Goal: Task Accomplishment & Management: Complete application form

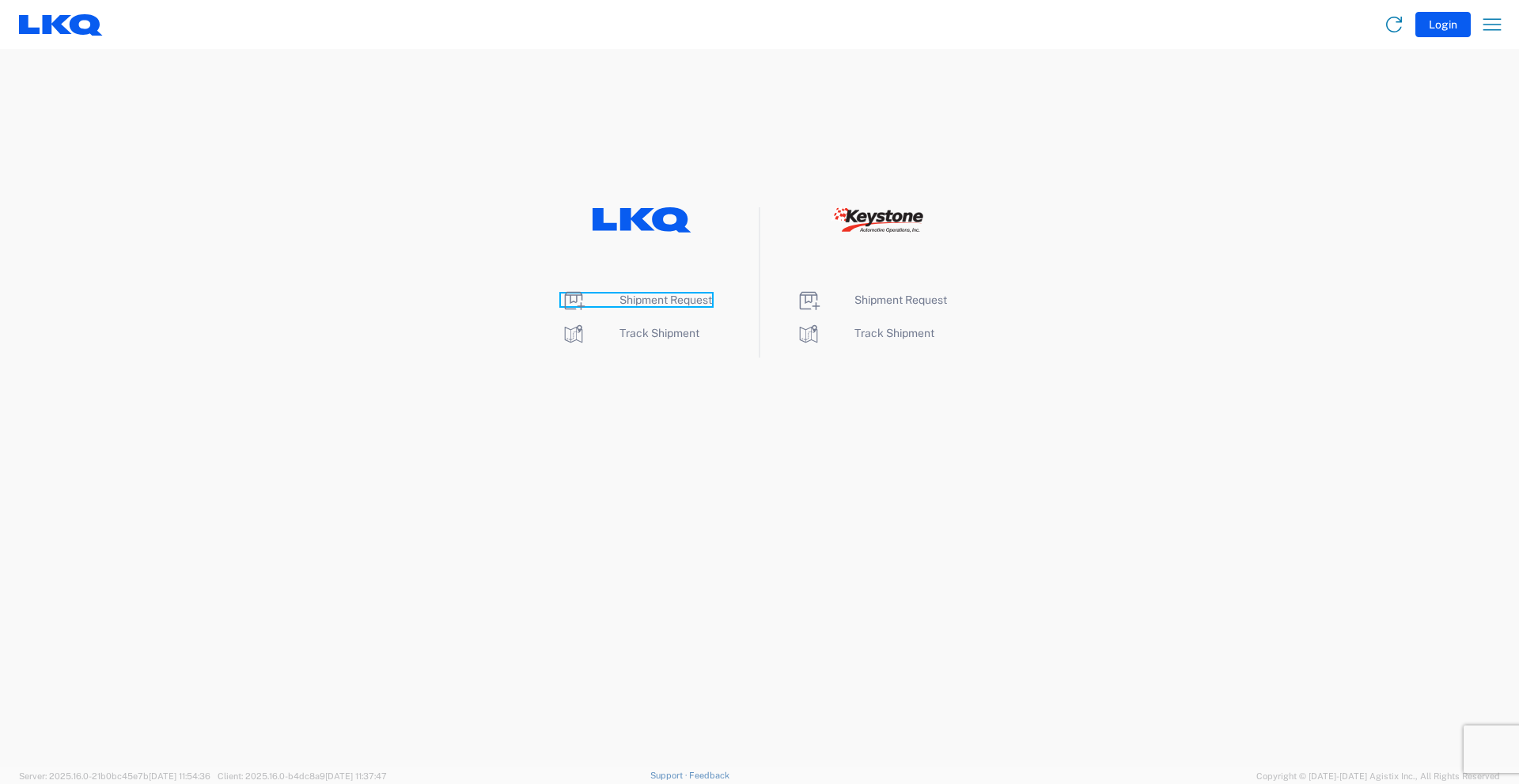
click at [674, 296] on span "Shipment Request" at bounding box center [665, 300] width 92 height 13
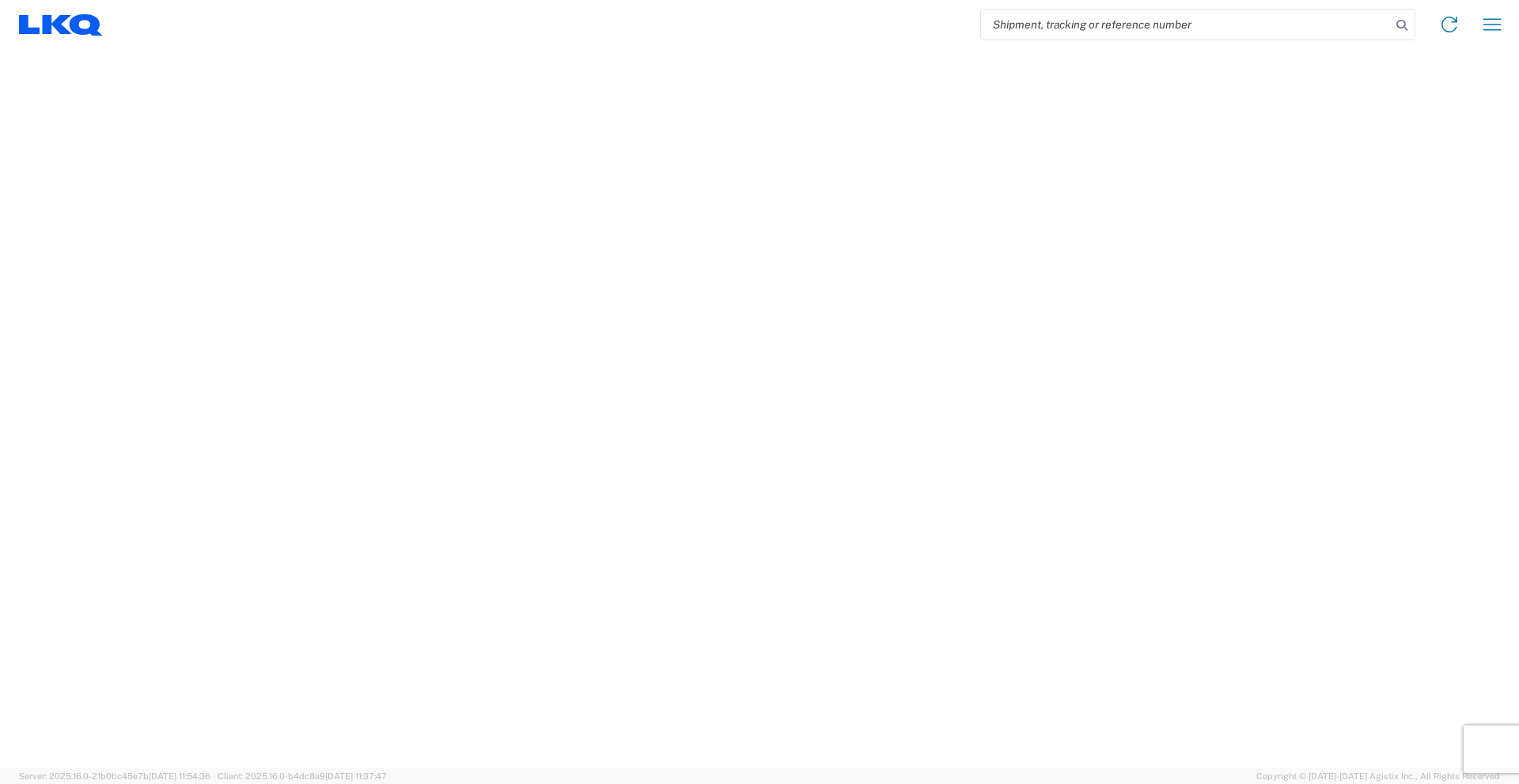
select select "FULL"
select select "LBS"
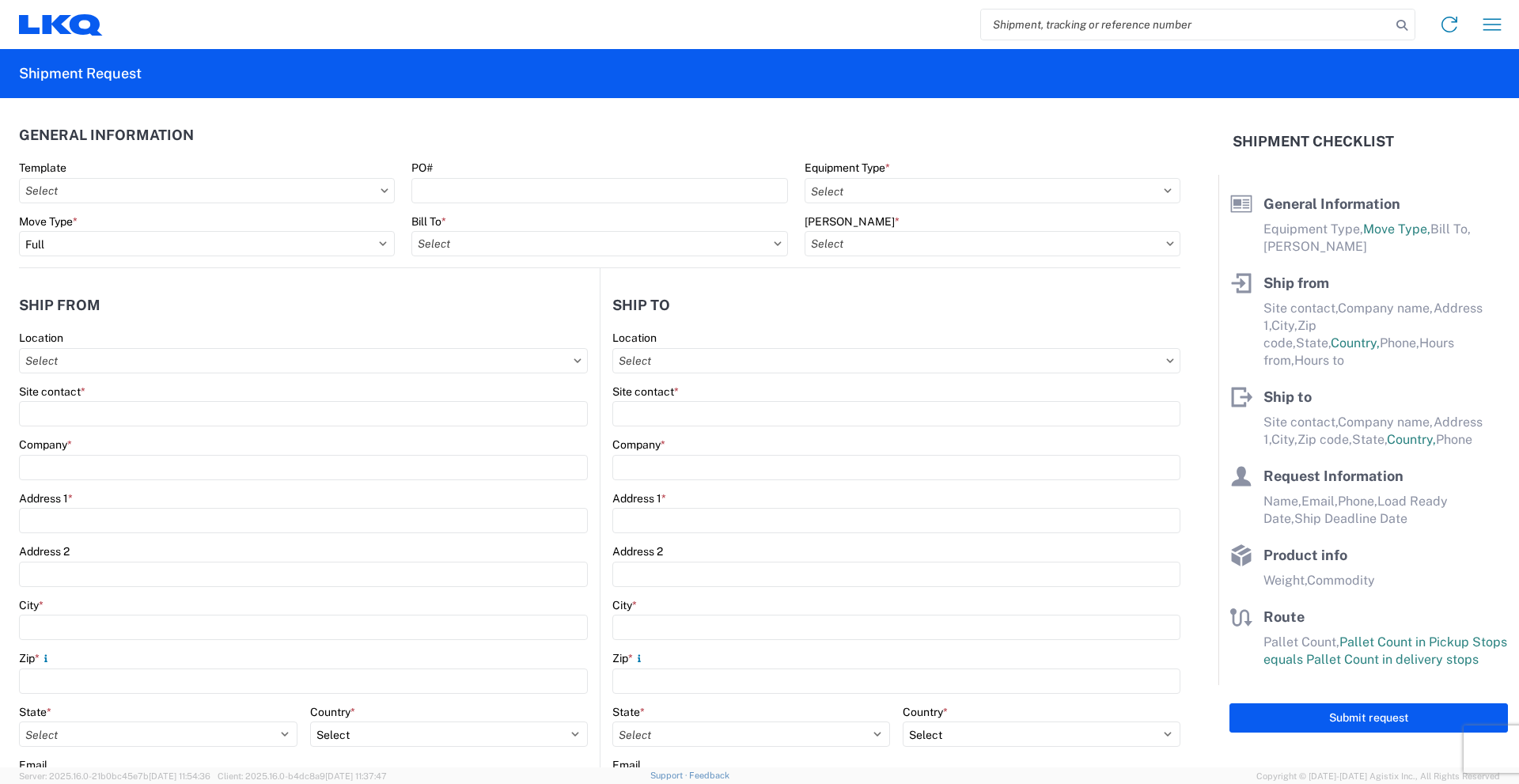
click at [381, 192] on icon at bounding box center [384, 190] width 8 height 4
click at [381, 191] on icon at bounding box center [384, 190] width 8 height 4
click at [385, 191] on input "Template" at bounding box center [207, 190] width 376 height 25
click at [337, 159] on agx-form-section "General Information Template PO# Equipment Type * Select 53’ Dry Van Flatbed Dr…" at bounding box center [599, 192] width 1161 height 150
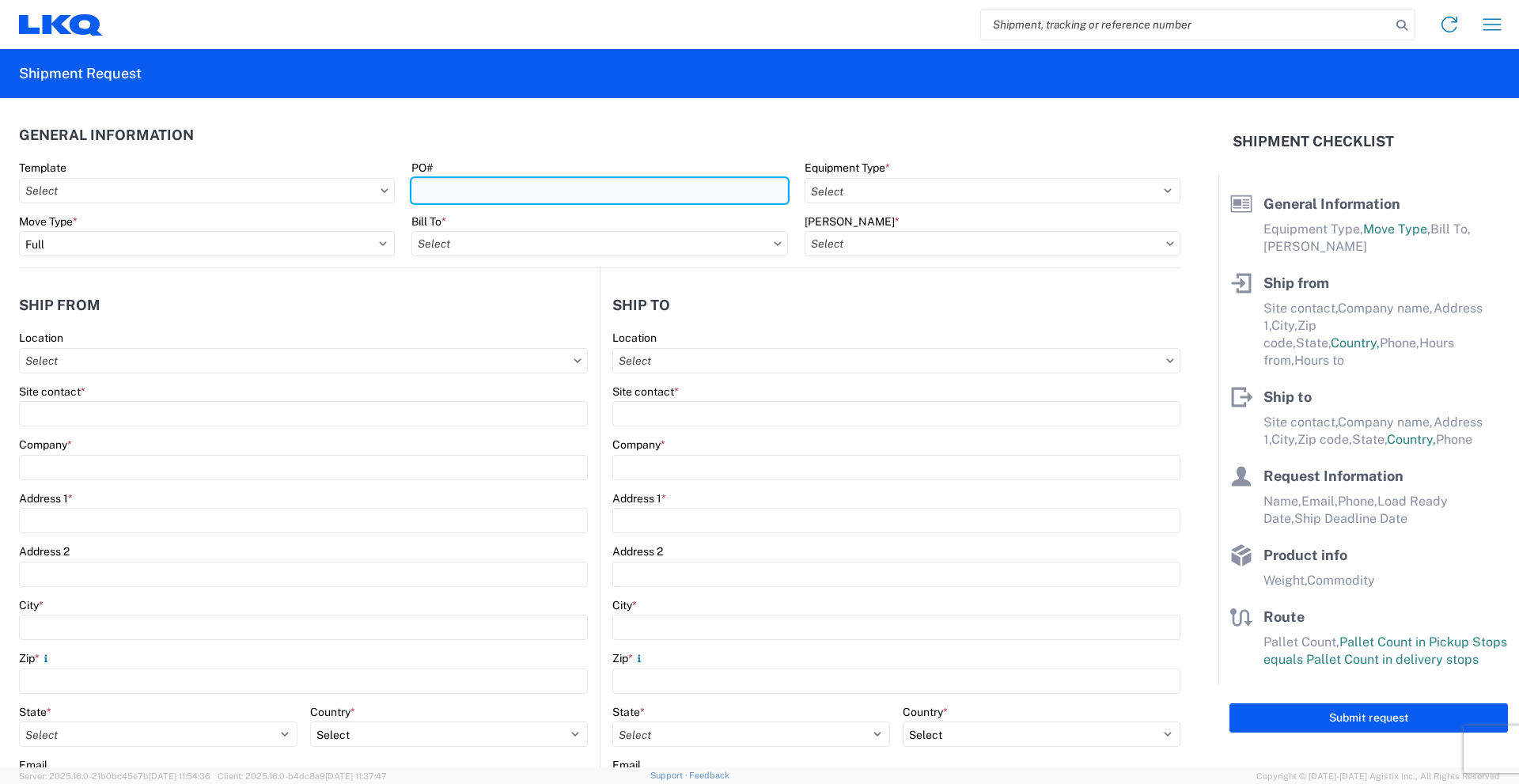
click at [508, 190] on input "PO#" at bounding box center [599, 190] width 376 height 25
type input "570-0375"
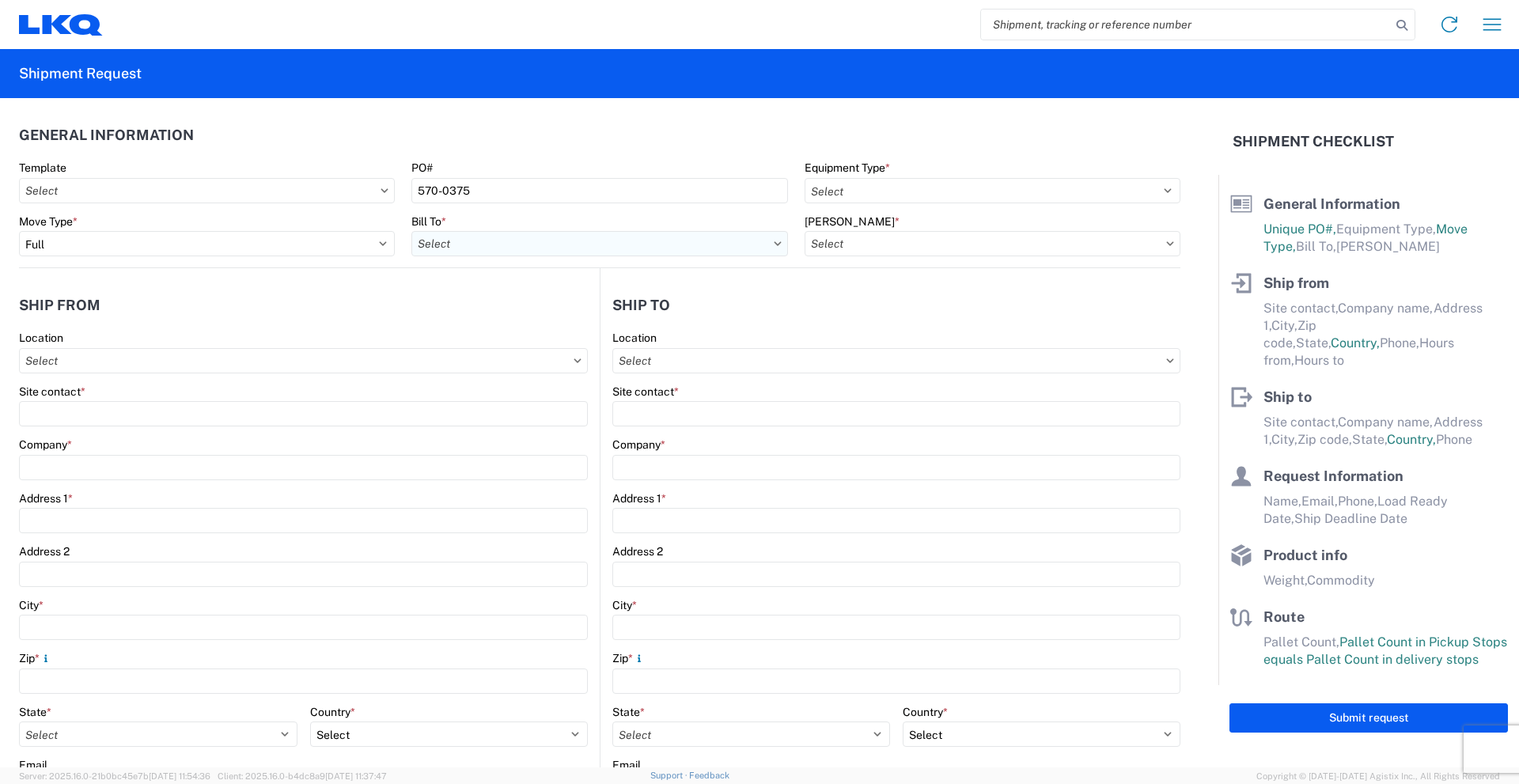
click at [550, 241] on input "Bill To *" at bounding box center [599, 243] width 376 height 25
type input "1635"
click at [501, 310] on div "1635 - [PERSON_NAME]" at bounding box center [550, 314] width 276 height 25
type input "1635 - [PERSON_NAME]"
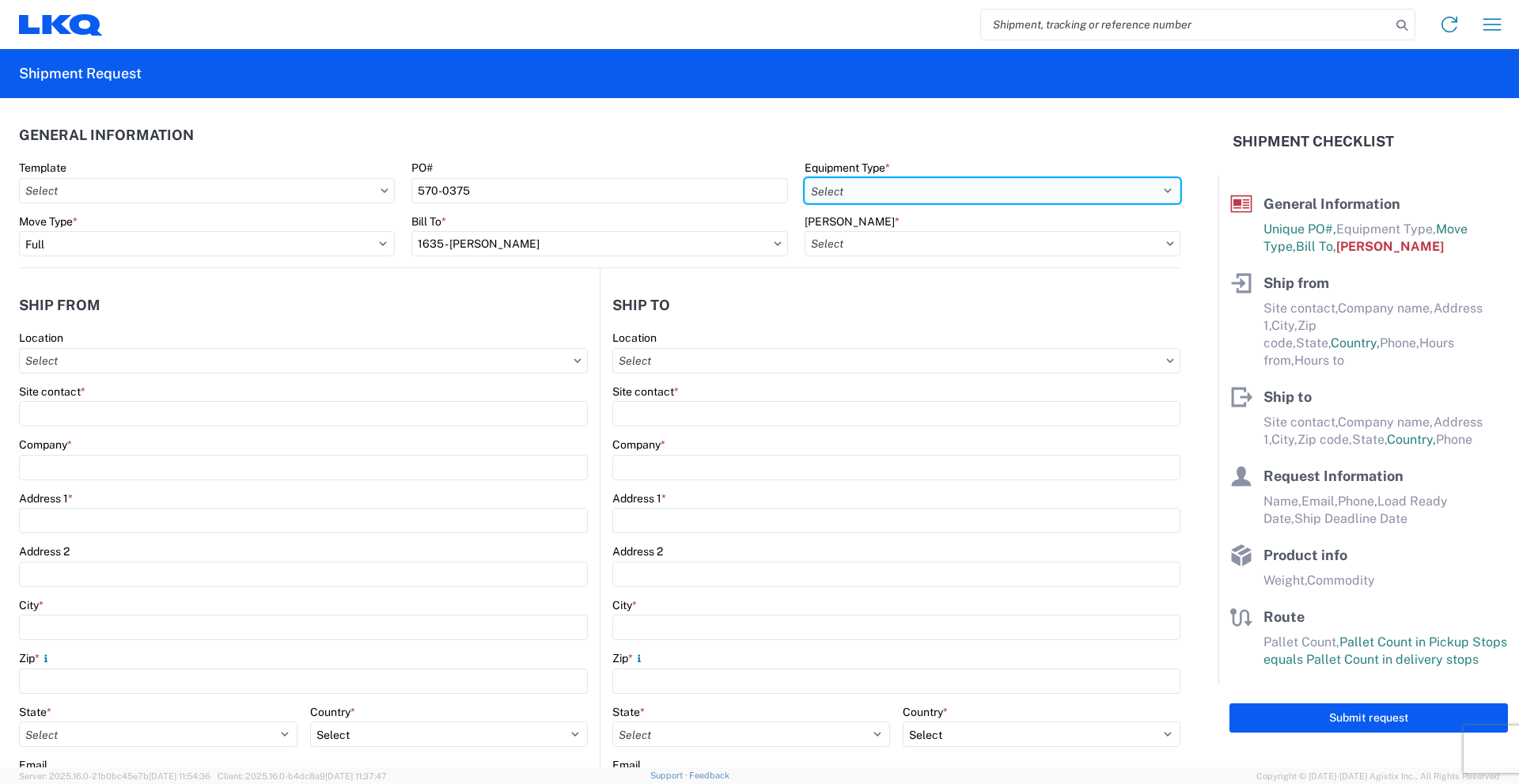
click at [1049, 192] on select "Select 53’ Dry Van Flatbed Dropdeck (van) Lowboy (flatbed) Rail" at bounding box center [992, 190] width 376 height 25
select select "STDV"
click at [804, 178] on select "Select 53’ Dry Van Flatbed Dropdeck (van) Lowboy (flatbed) Rail" at bounding box center [992, 190] width 376 height 25
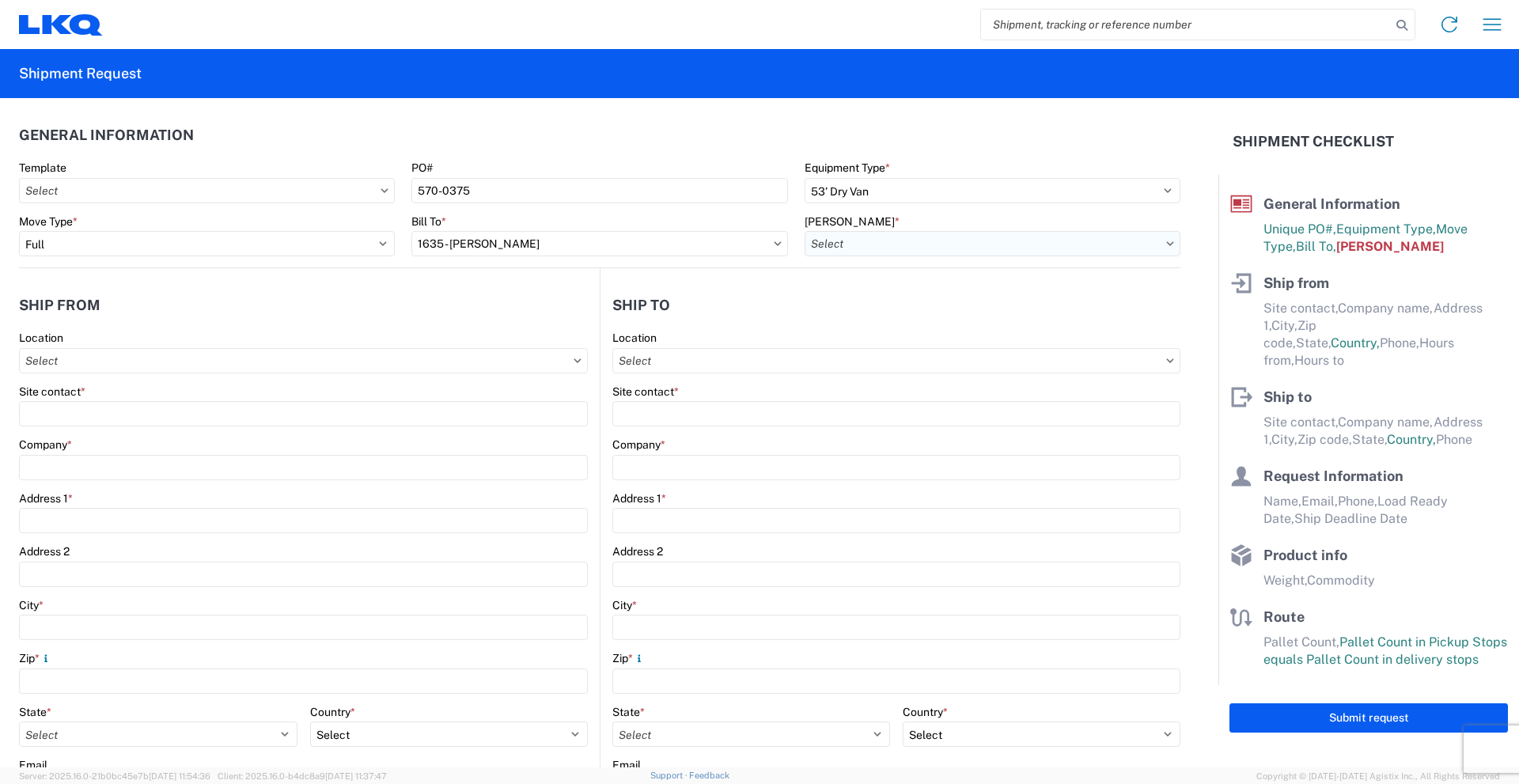
click at [942, 239] on input "[PERSON_NAME] *" at bounding box center [992, 243] width 376 height 25
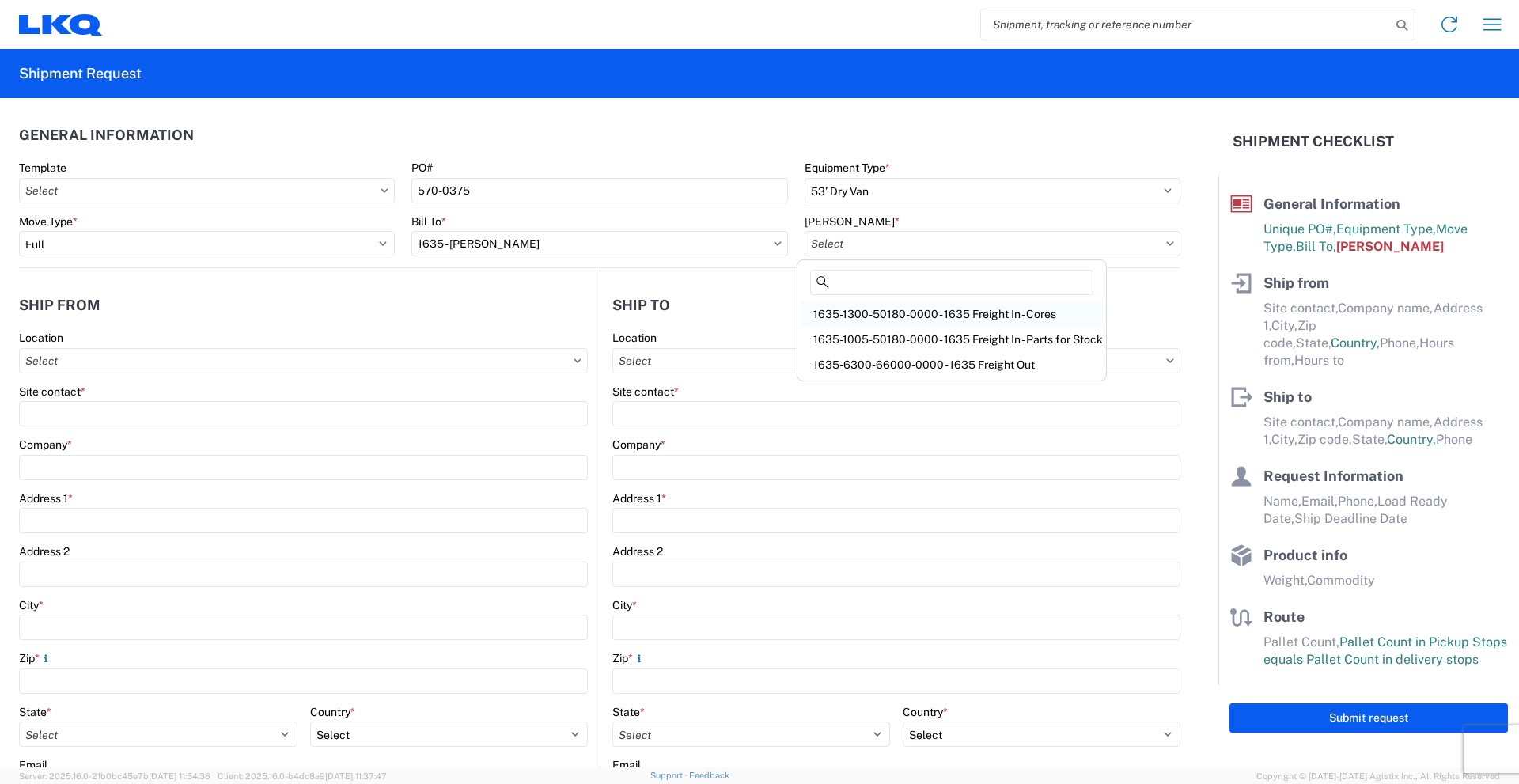
click at [959, 312] on div "1635-1300-50180-0000 - 1635 Freight In - Cores" at bounding box center [952, 314] width 303 height 25
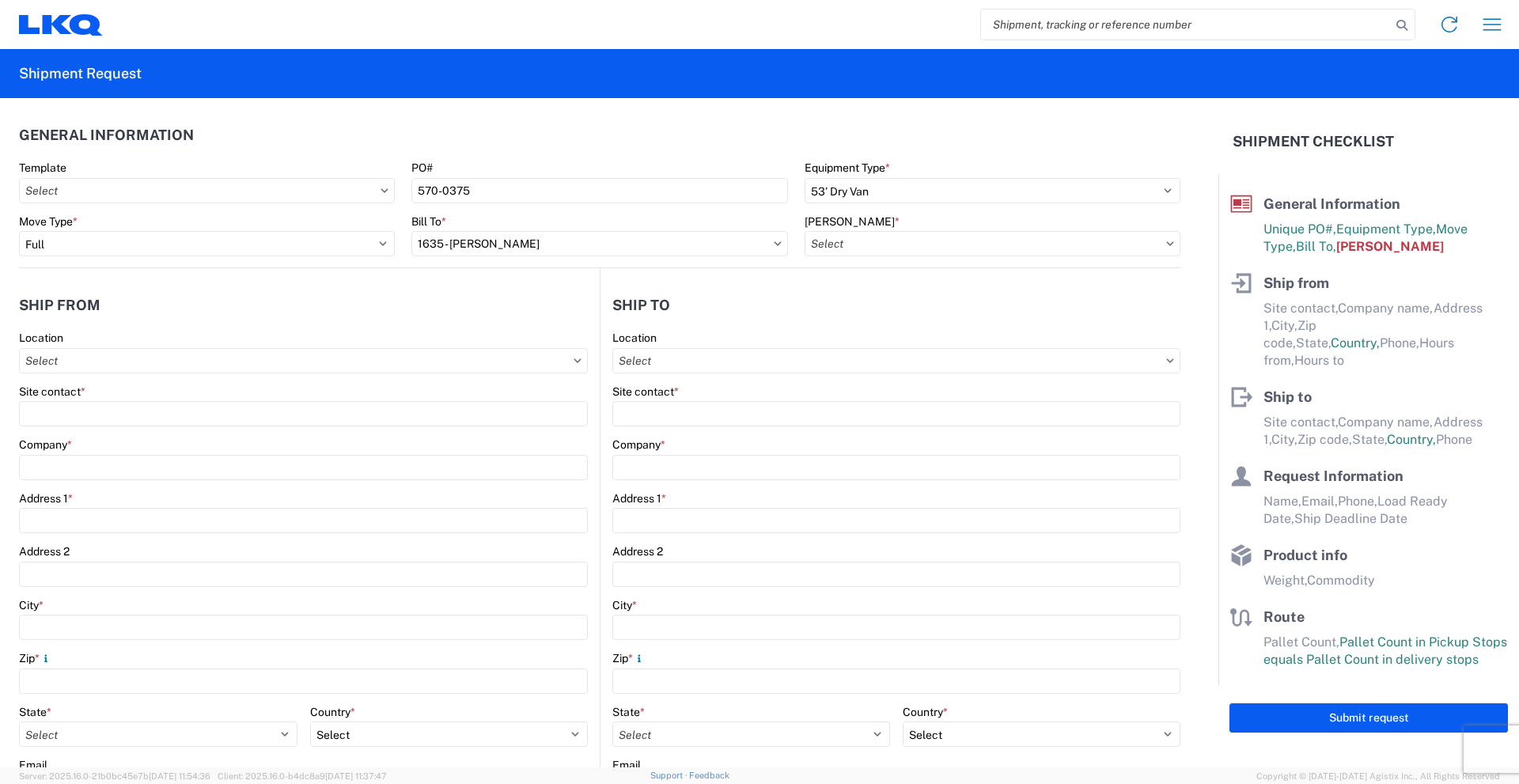
type input "1635-1300-50180-0000 - 1635 Freight In - Cores"
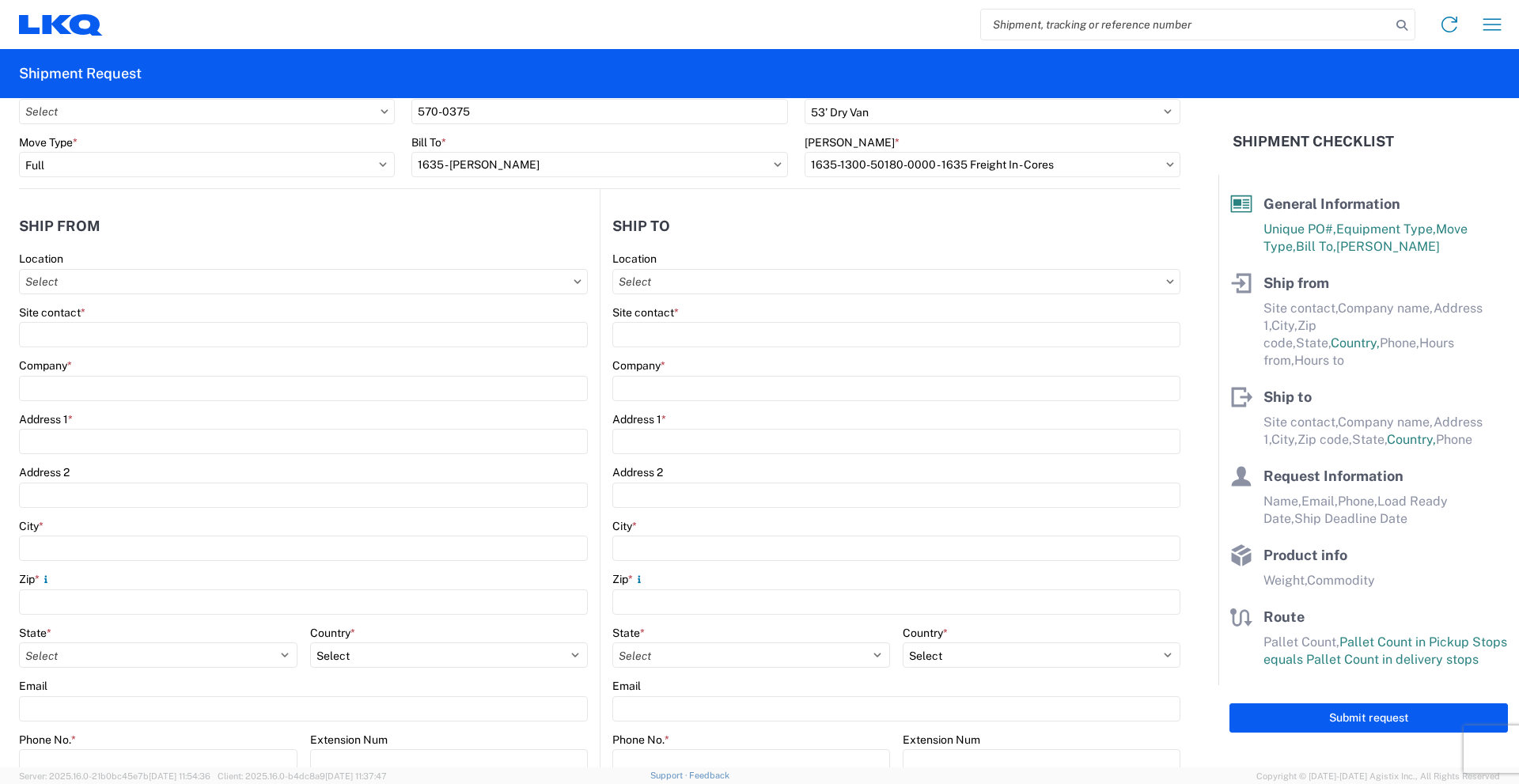
scroll to position [158, 0]
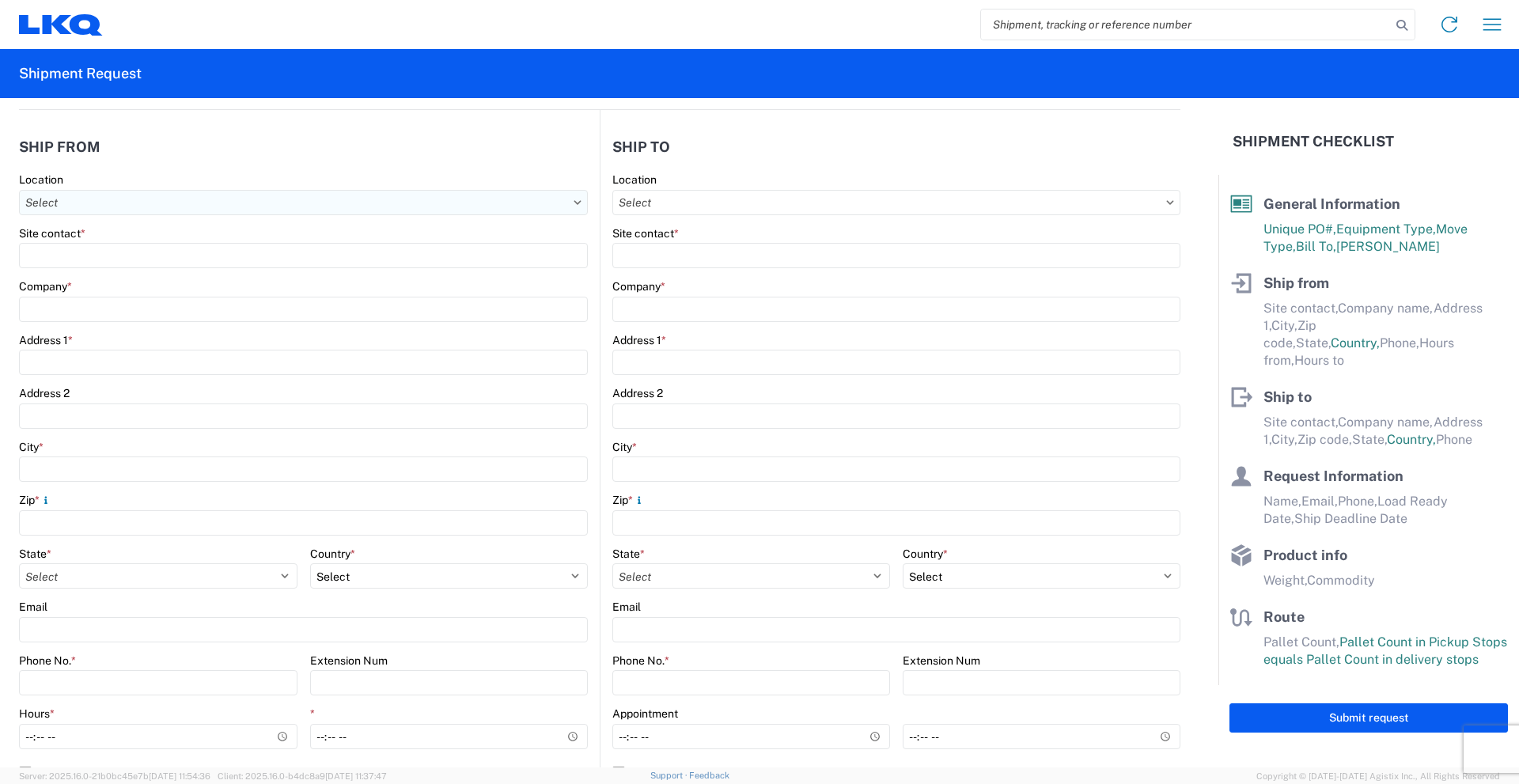
click at [113, 201] on input "Location" at bounding box center [303, 202] width 569 height 25
type input "1570"
click at [127, 270] on div "1570 - LKQ [US_STATE] - [PERSON_NAME]" at bounding box center [161, 272] width 276 height 25
type input "1570 - LKQ [US_STATE] - [PERSON_NAME]"
type input "LKQ Corporation"
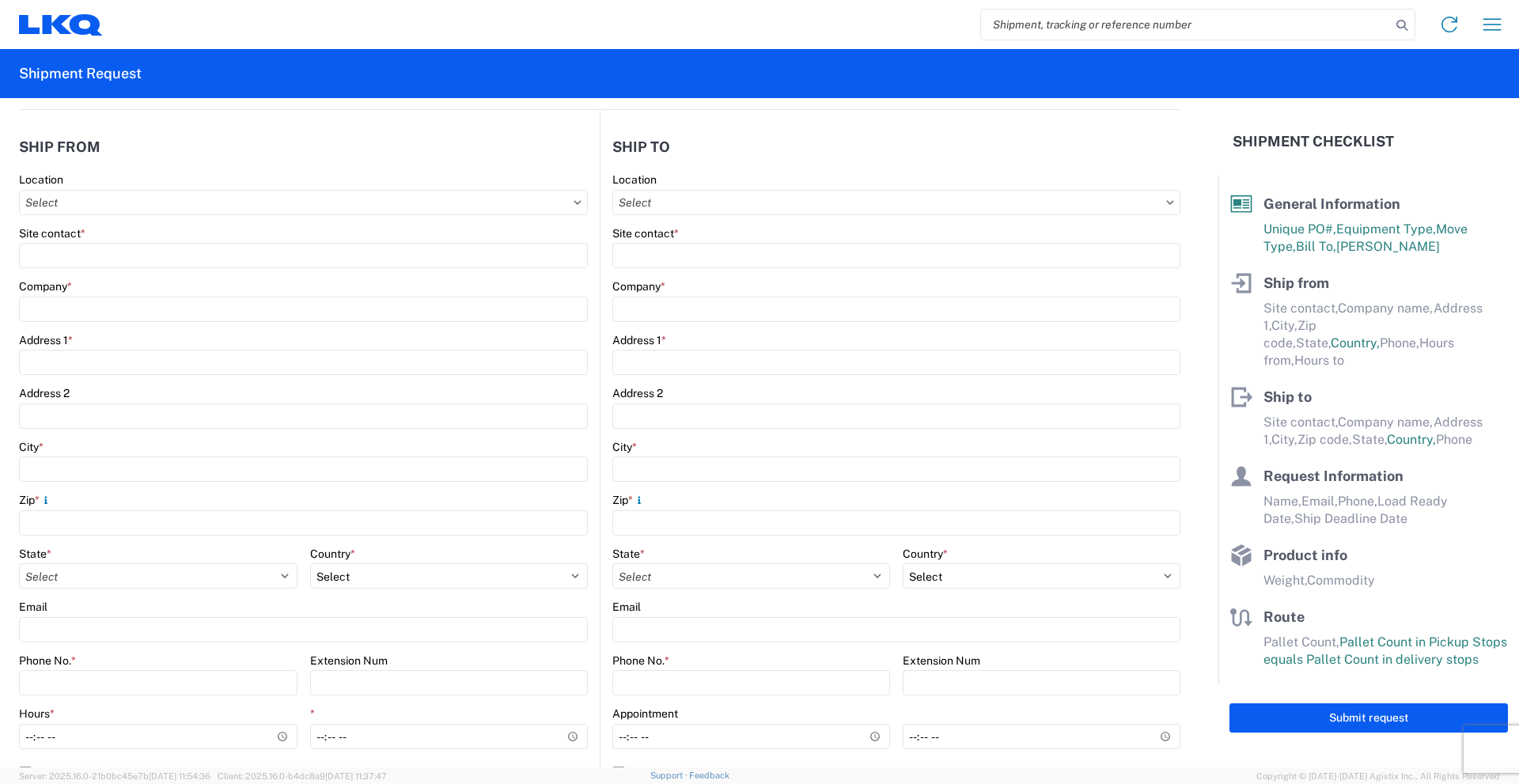
type input "[STREET_ADDRESS]"
type input "[PERSON_NAME] [PERSON_NAME]"
type input "56007"
select select "MN"
select select "US"
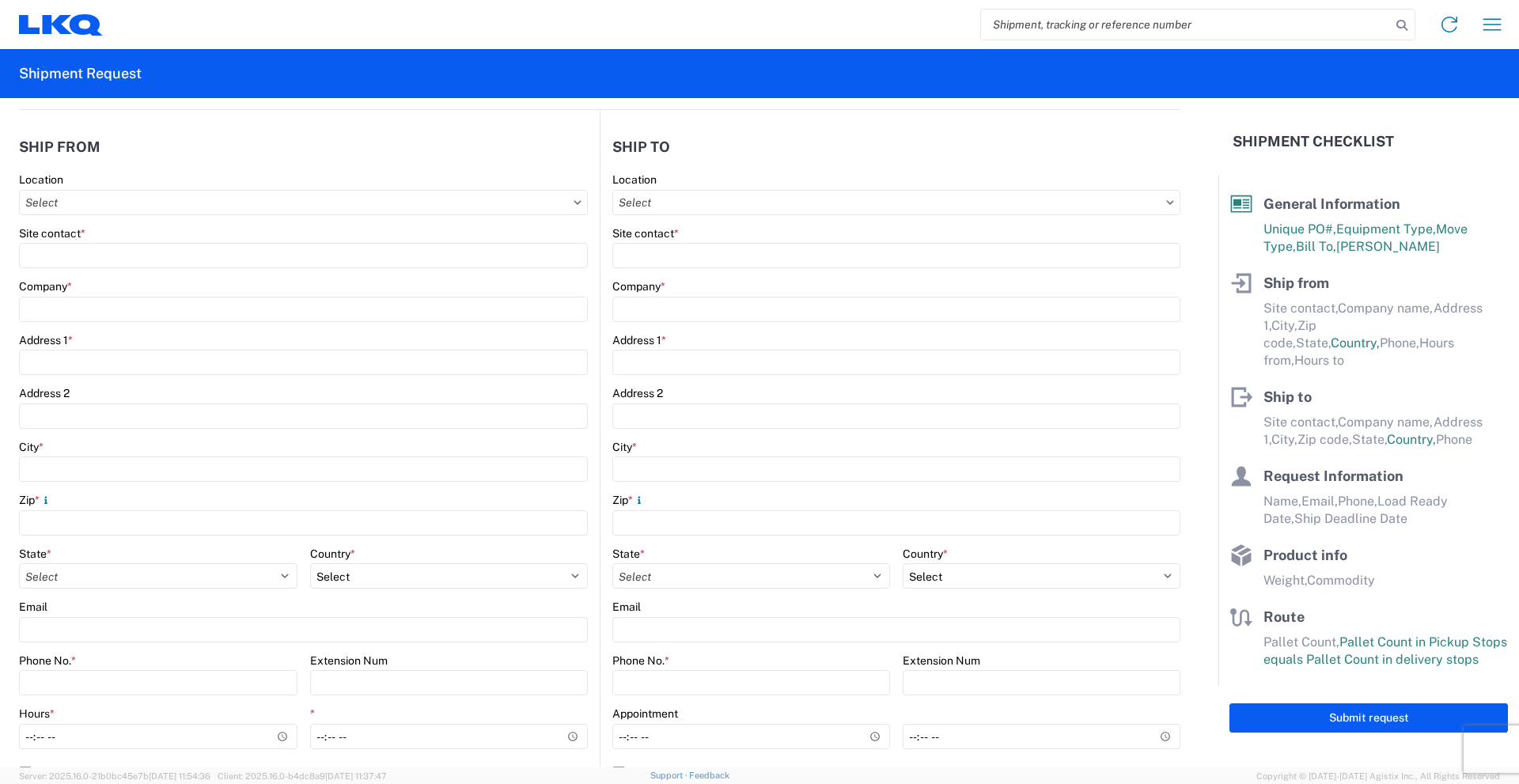
type input "08:00"
type input "17:00"
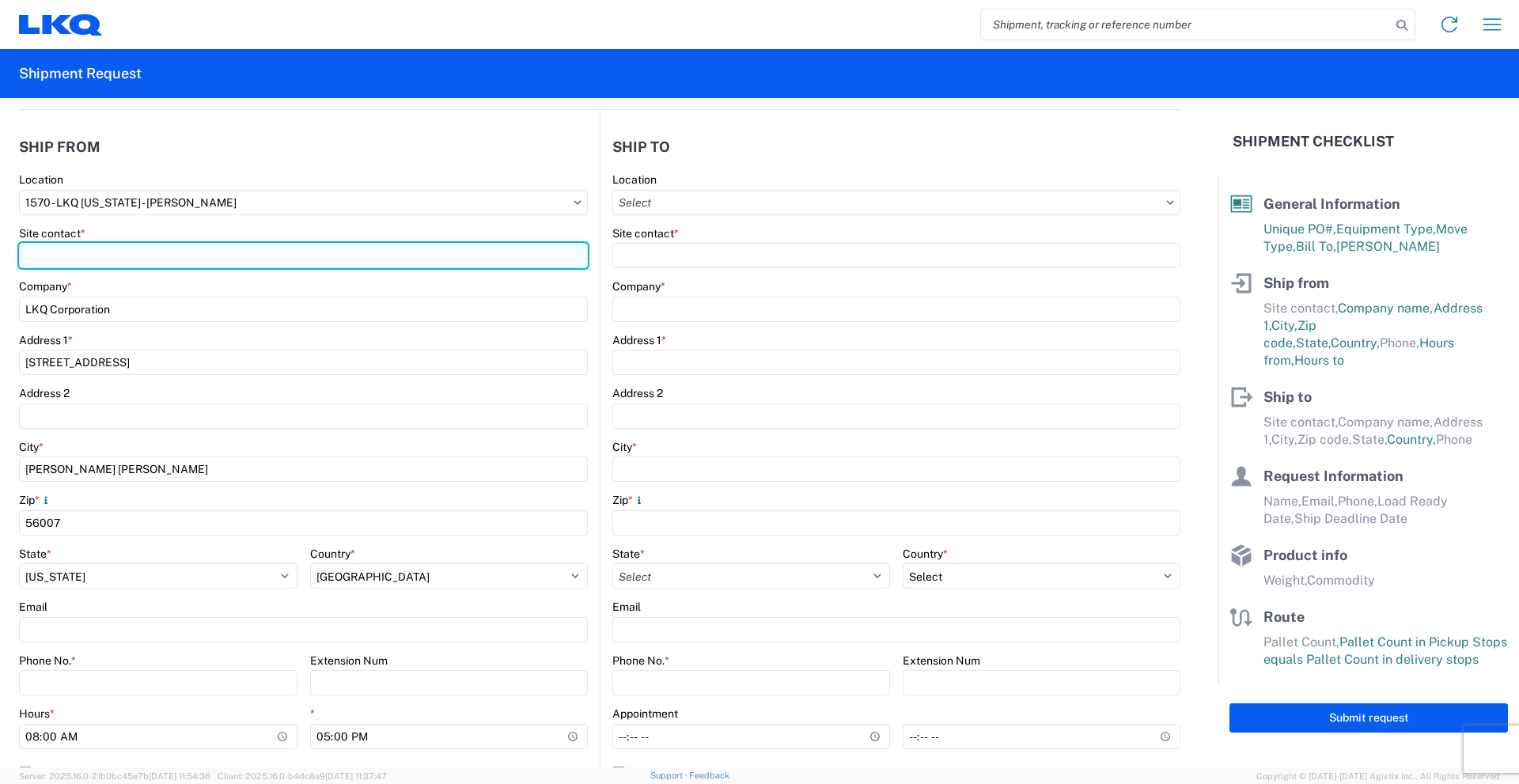
click at [90, 254] on input "Site contact *" at bounding box center [303, 255] width 569 height 25
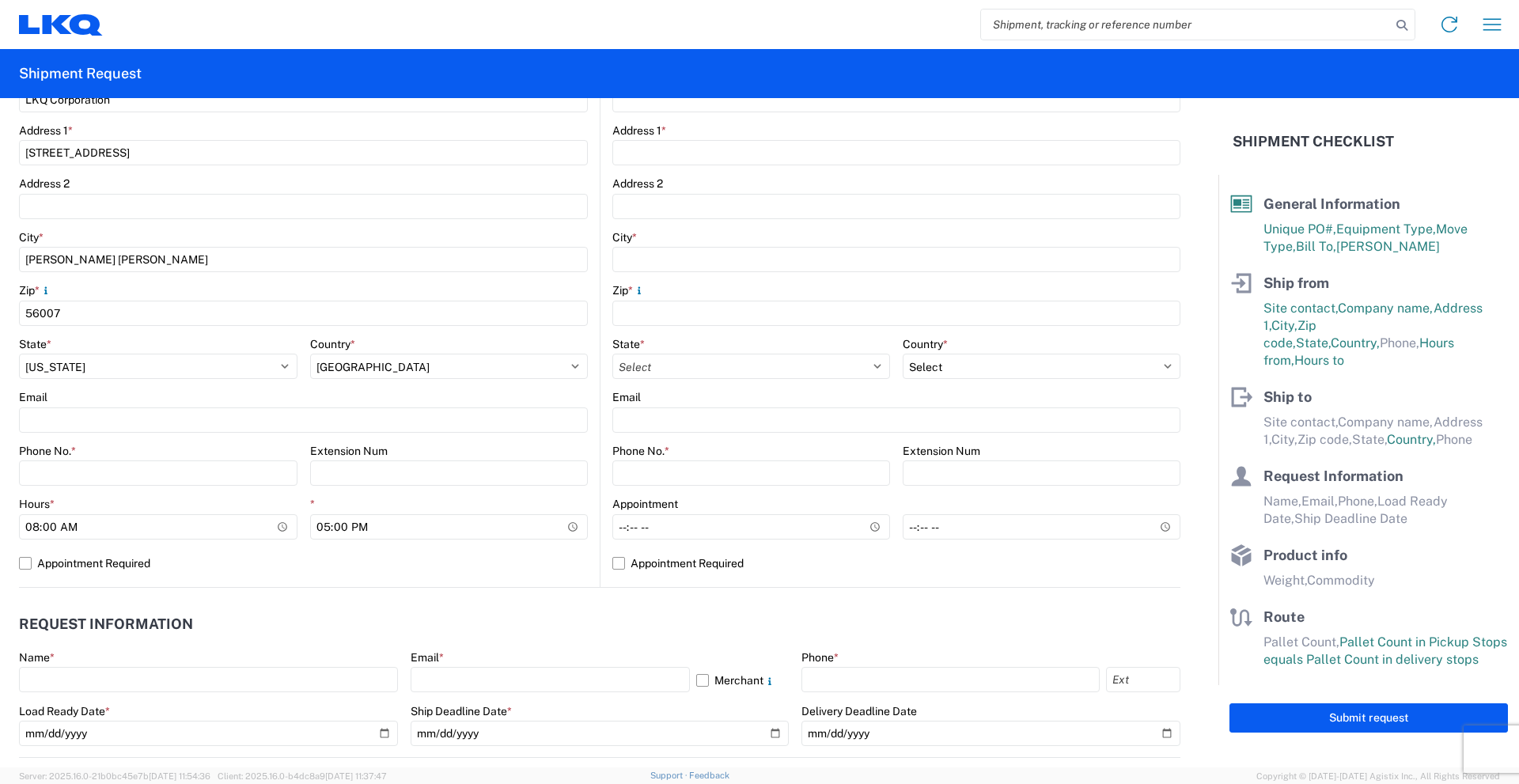
scroll to position [395, 0]
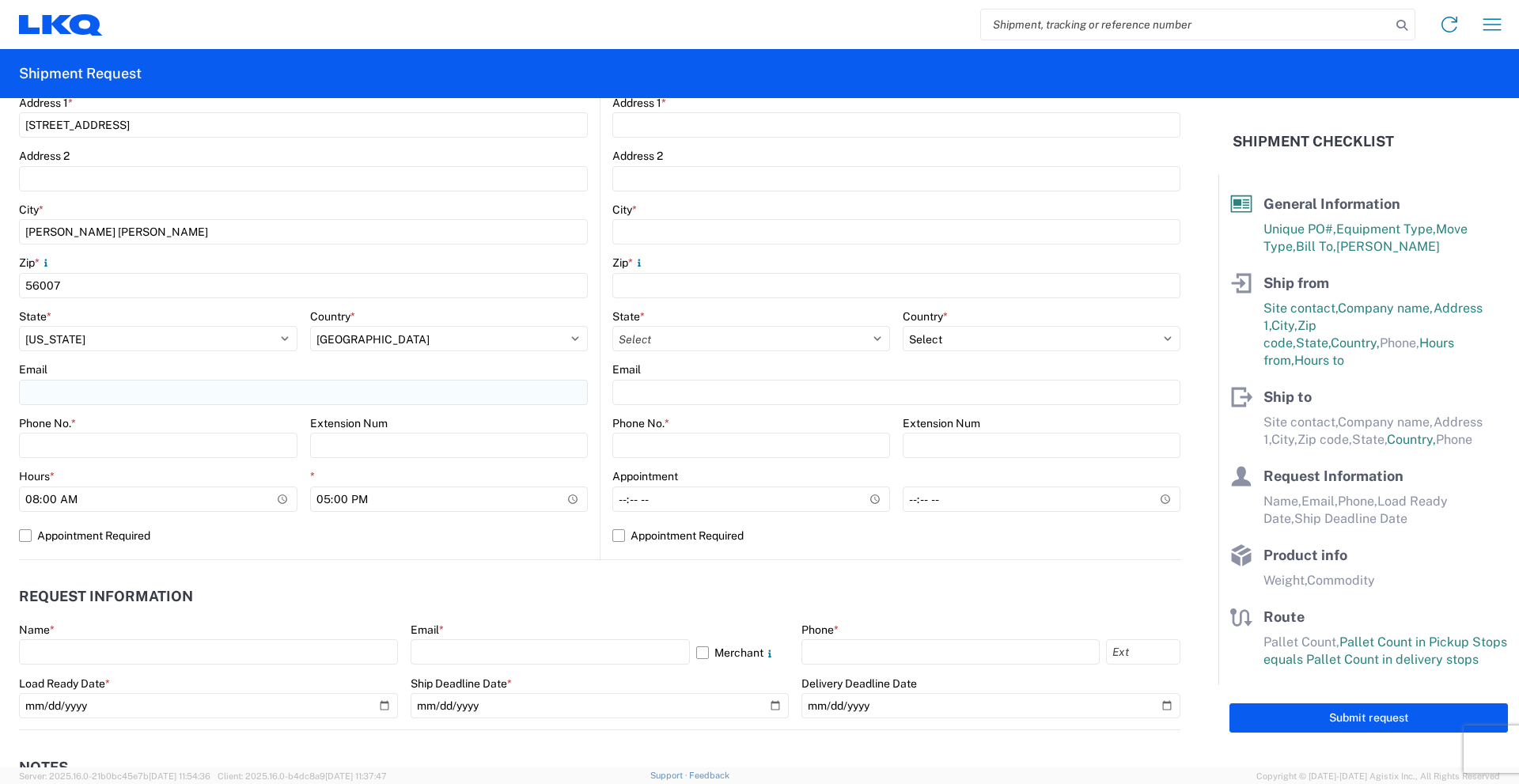
type input "[PERSON_NAME]"
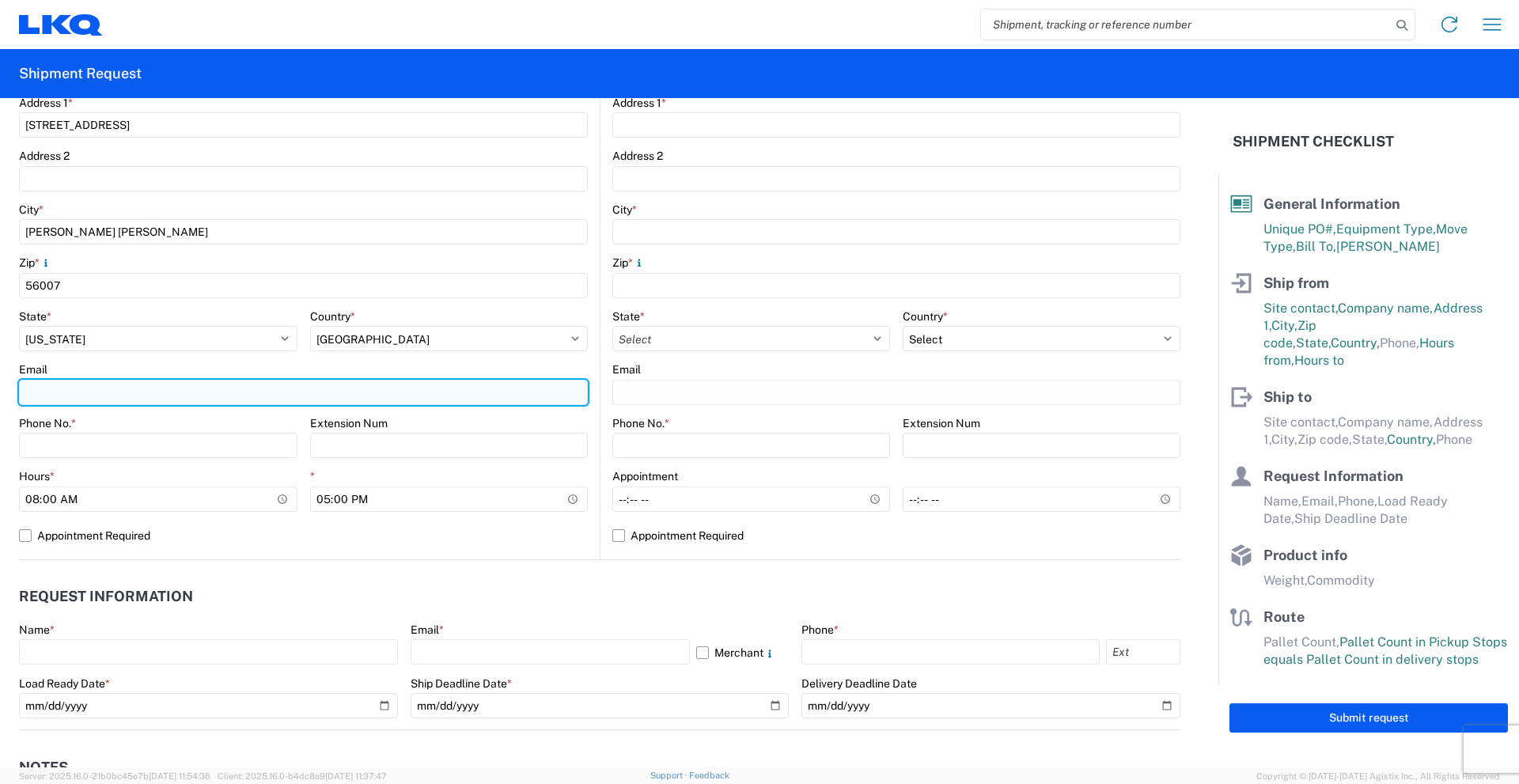
click at [133, 389] on input "Email" at bounding box center [303, 392] width 569 height 25
type input "[EMAIL_ADDRESS][DOMAIN_NAME]"
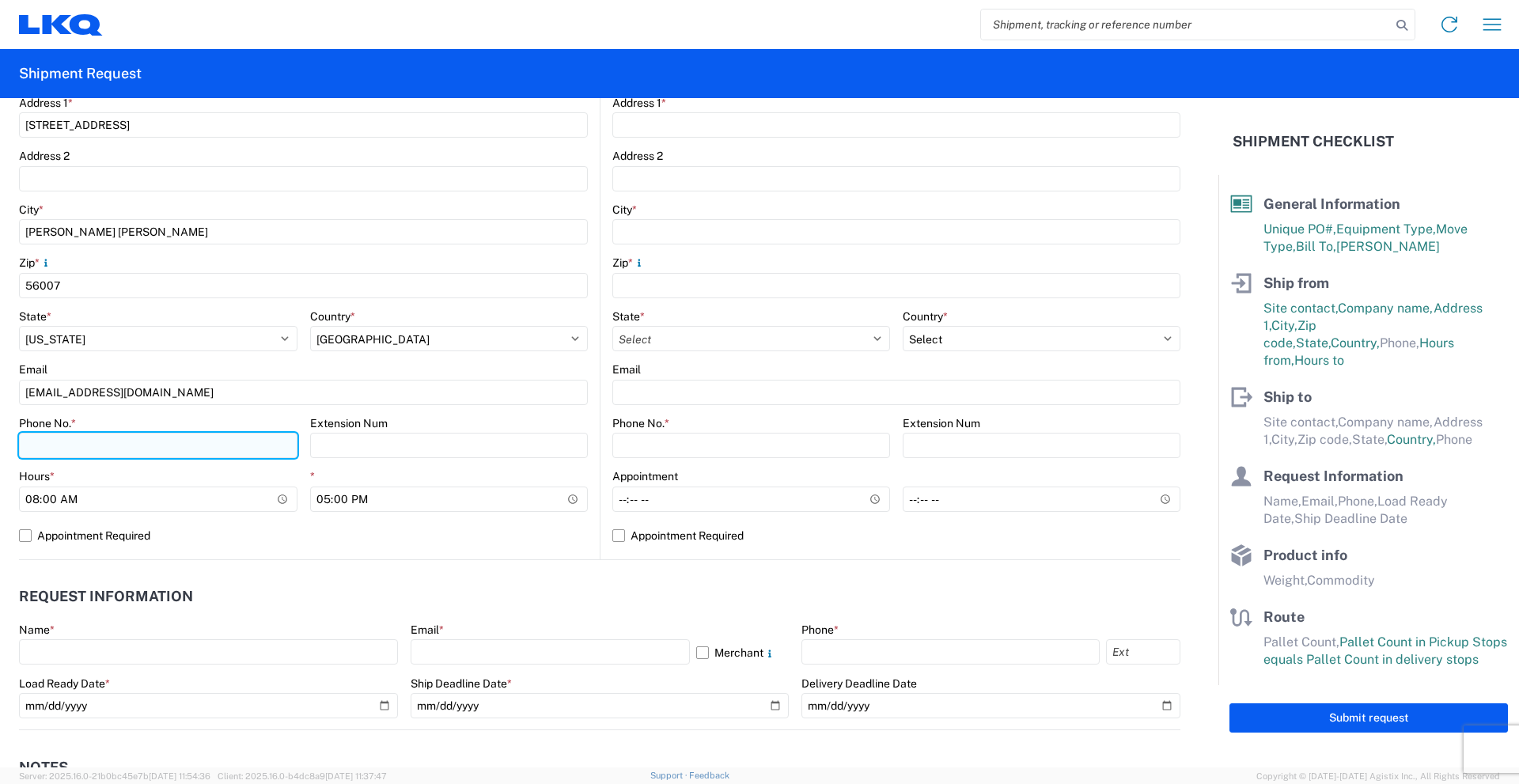
click at [97, 436] on input "Phone No. *" at bounding box center [158, 445] width 278 height 25
type input "[PHONE_NUMBER]"
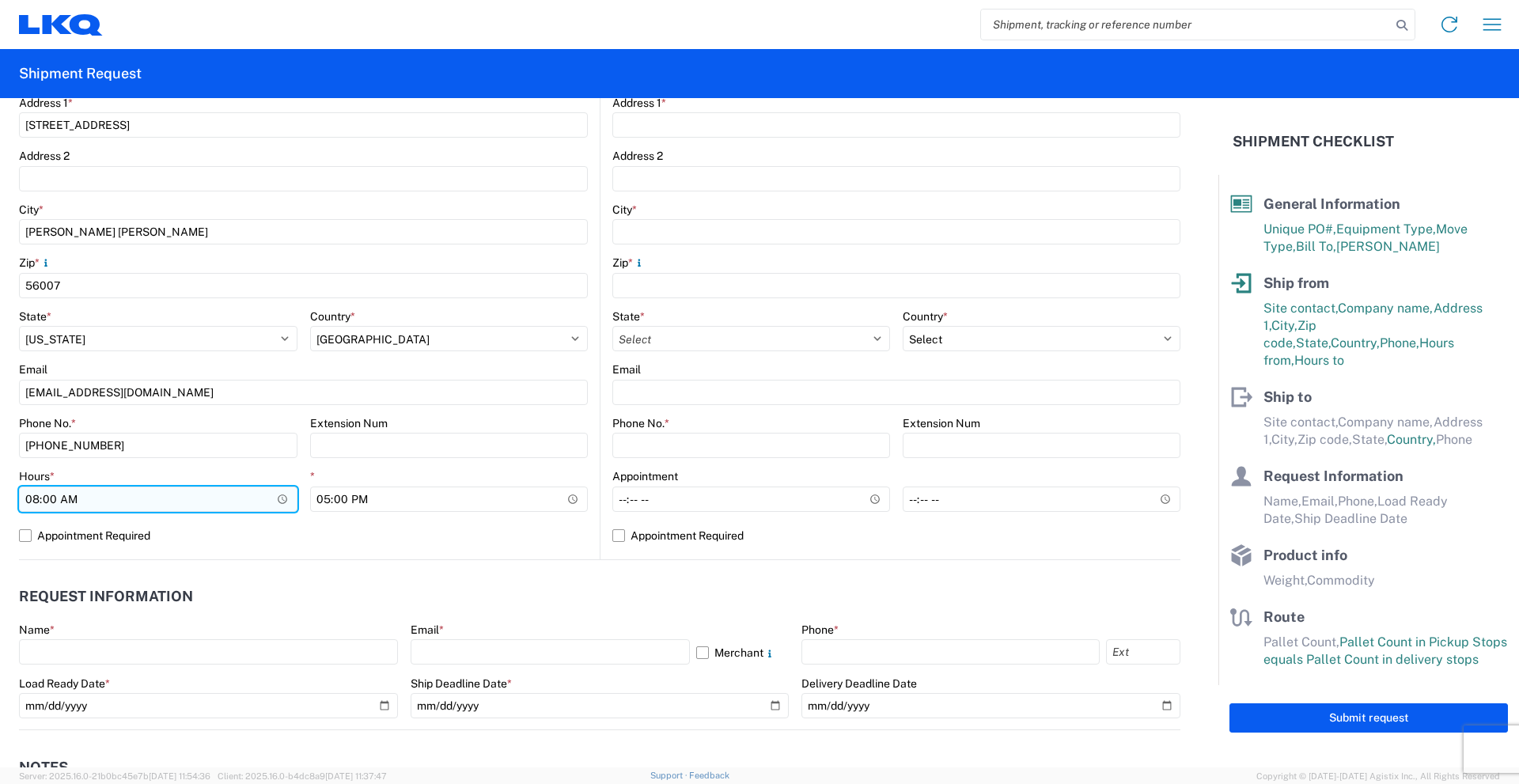
click at [53, 496] on input "08:00" at bounding box center [158, 498] width 278 height 25
type input "08:30"
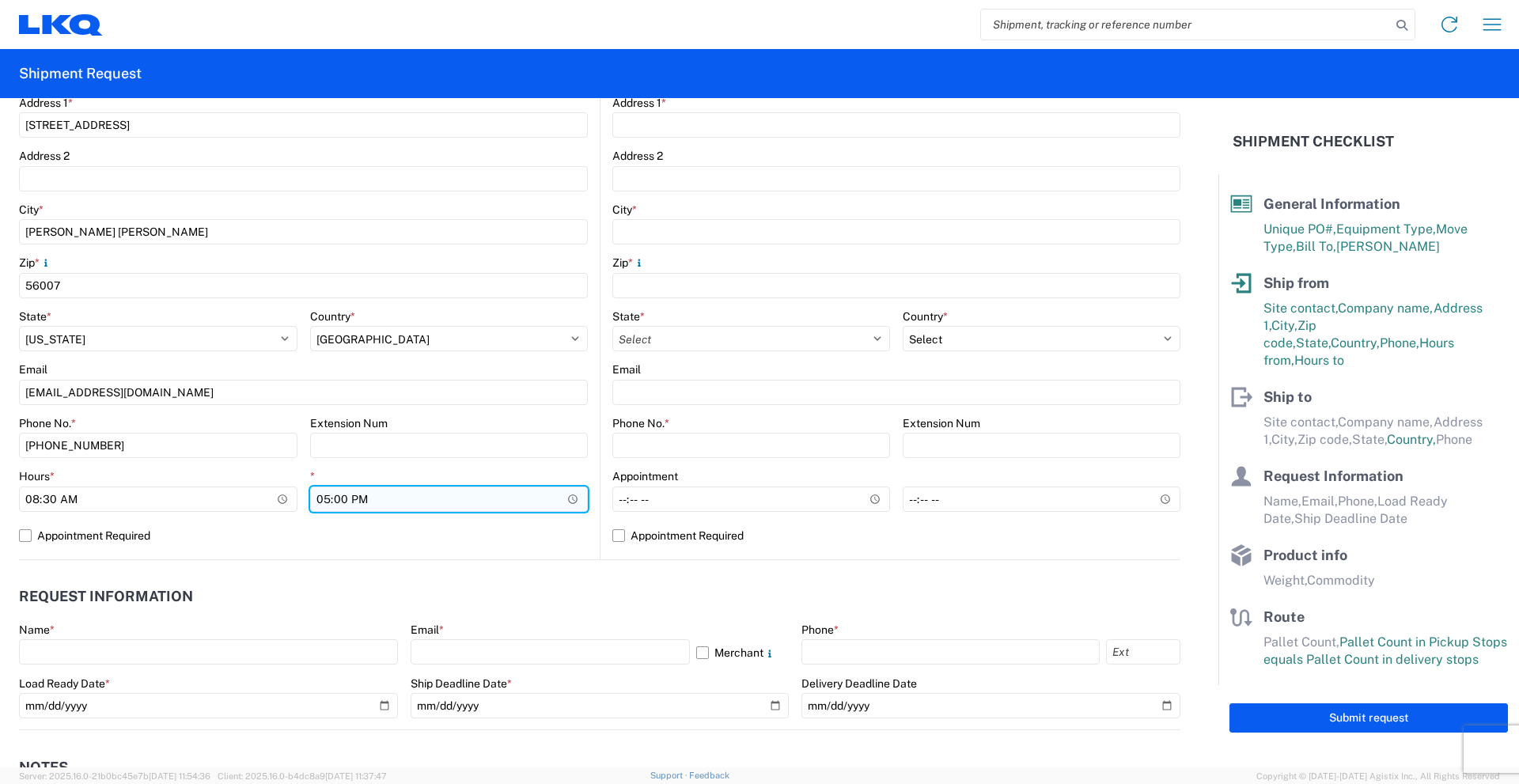
click at [321, 497] on input "17:00" at bounding box center [450, 498] width 278 height 25
type input "14:00"
click at [590, 451] on main "1570 Location 1570 - LKQ [US_STATE] - [PERSON_NAME] Site contact * [PERSON_NAME…" at bounding box center [310, 247] width 581 height 624
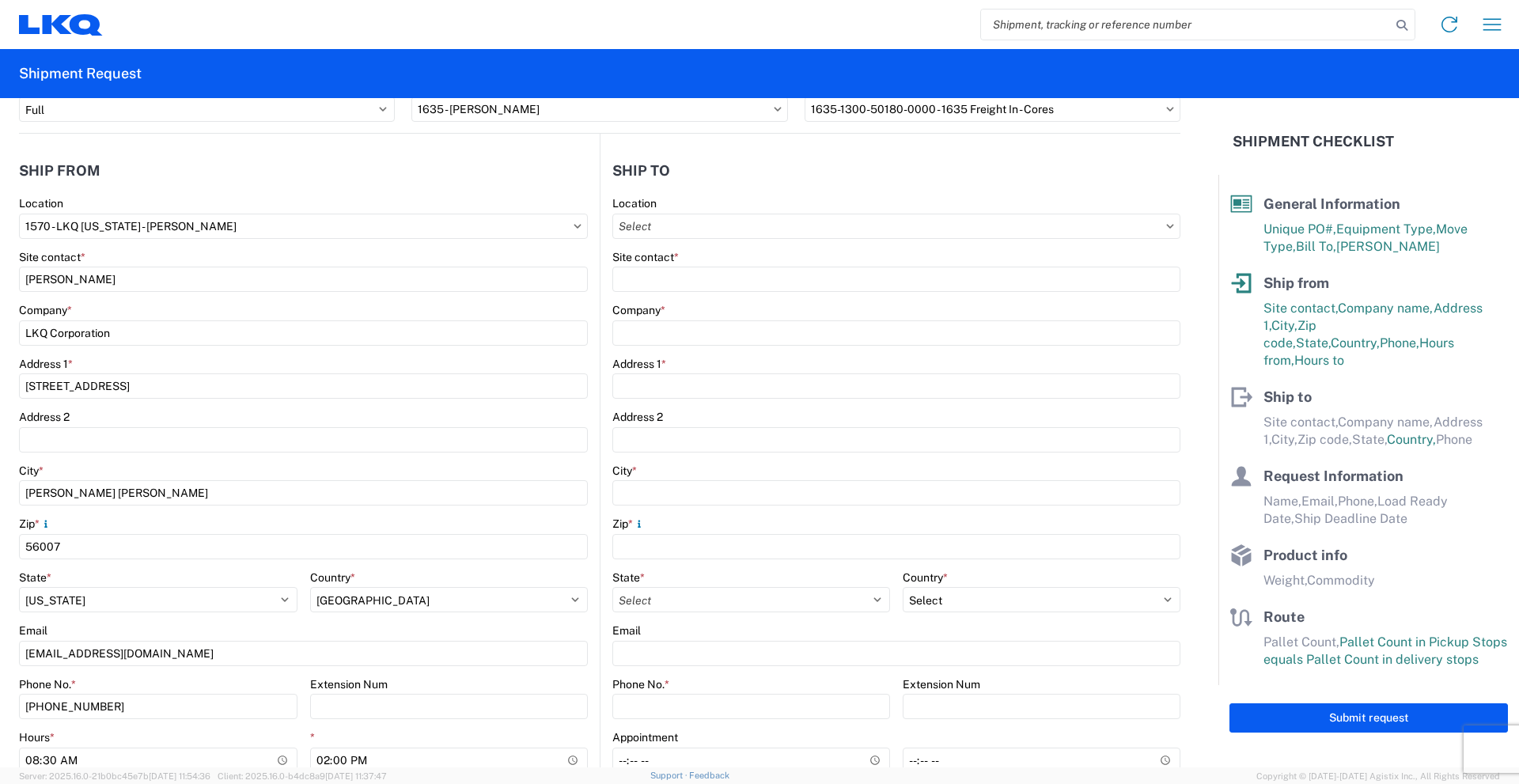
scroll to position [0, 0]
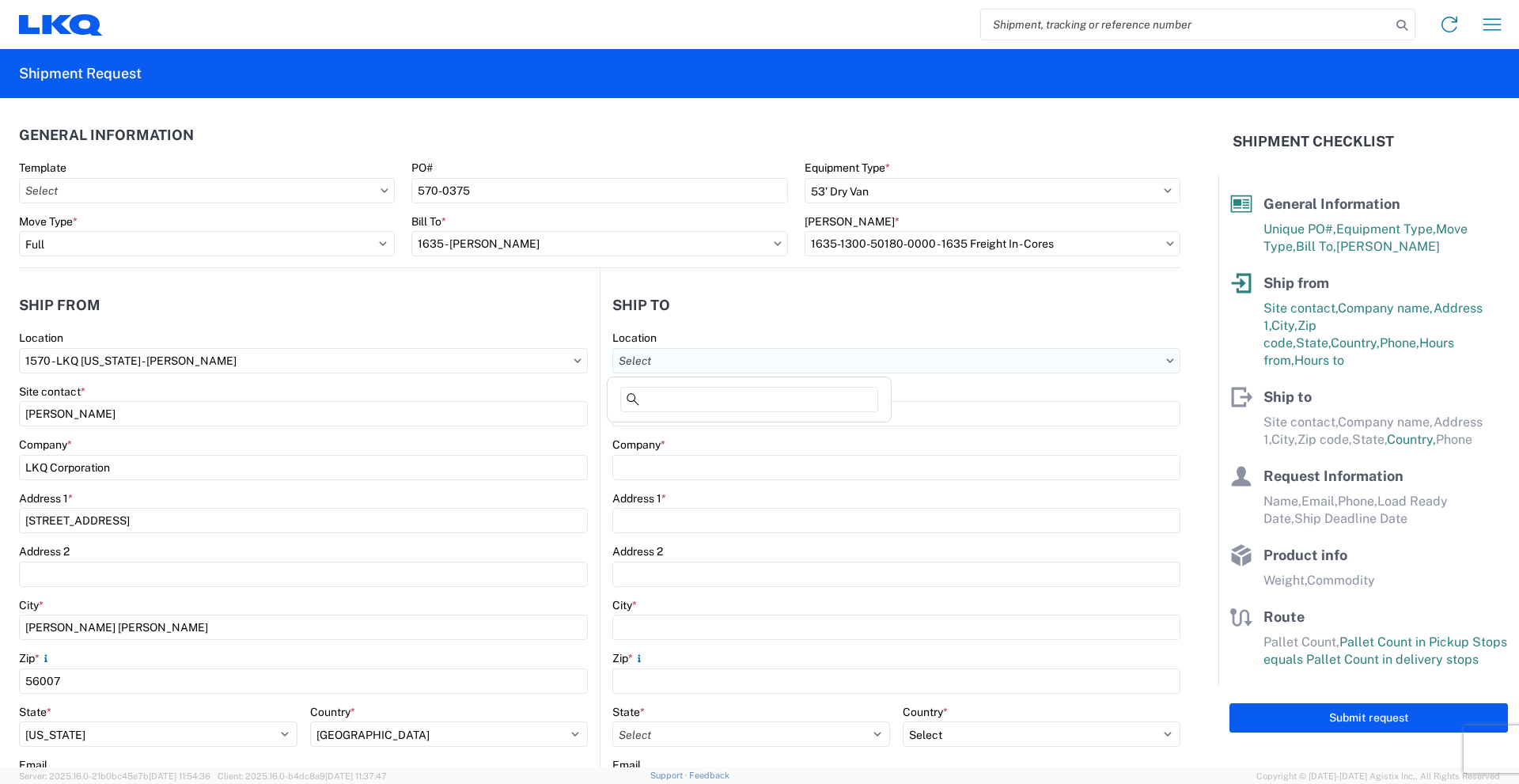
click at [730, 361] on input "Location" at bounding box center [896, 360] width 568 height 25
type input "1635"
click at [713, 428] on div "1635 - [PERSON_NAME]" at bounding box center [749, 430] width 276 height 25
type input "1635 - [PERSON_NAME]"
type input "[PERSON_NAME]"
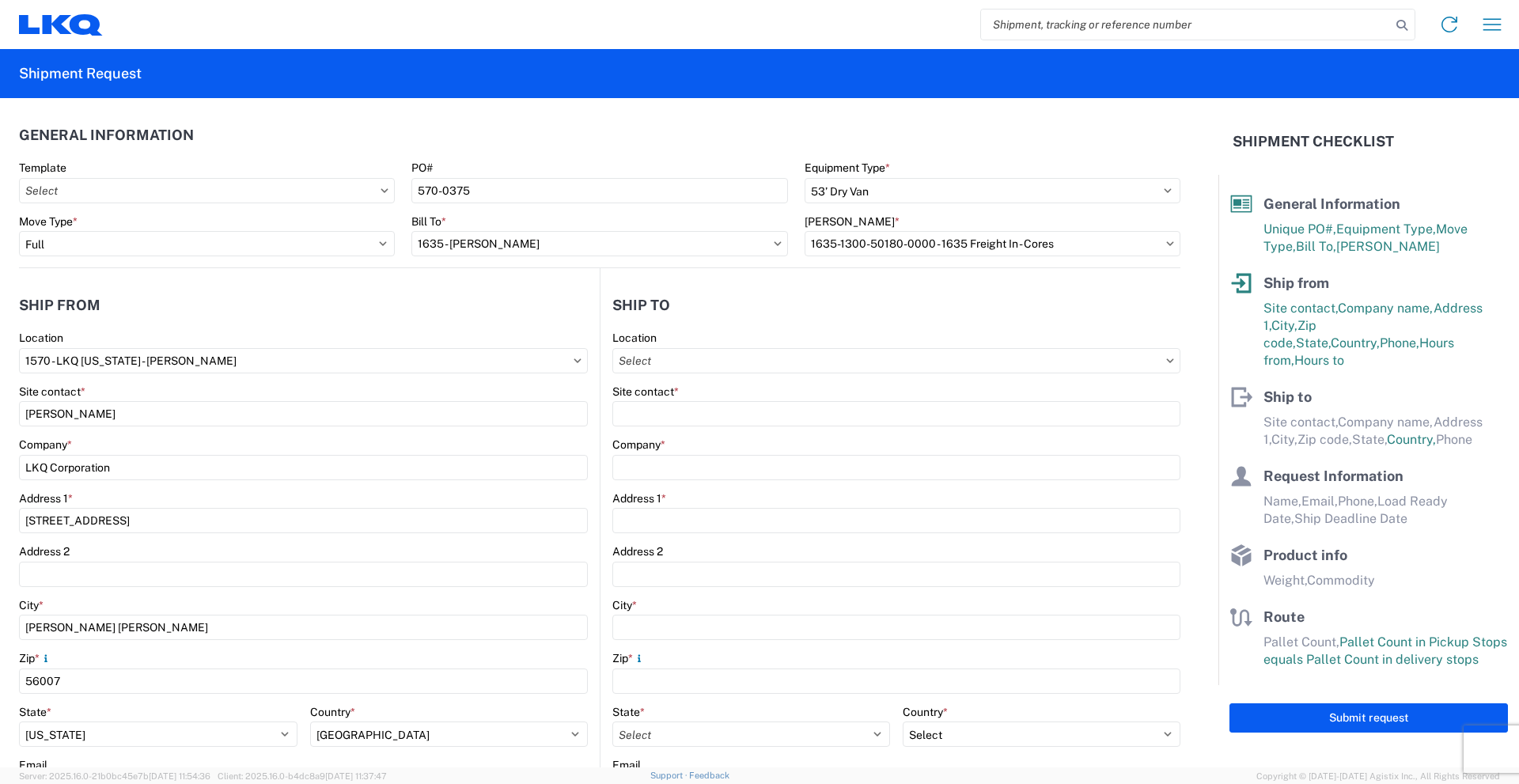
type input "LKQ Corporation"
type input "[STREET_ADDRESS][PERSON_NAME]"
type input "Suite C"
type input "Alsip"
type input "60803"
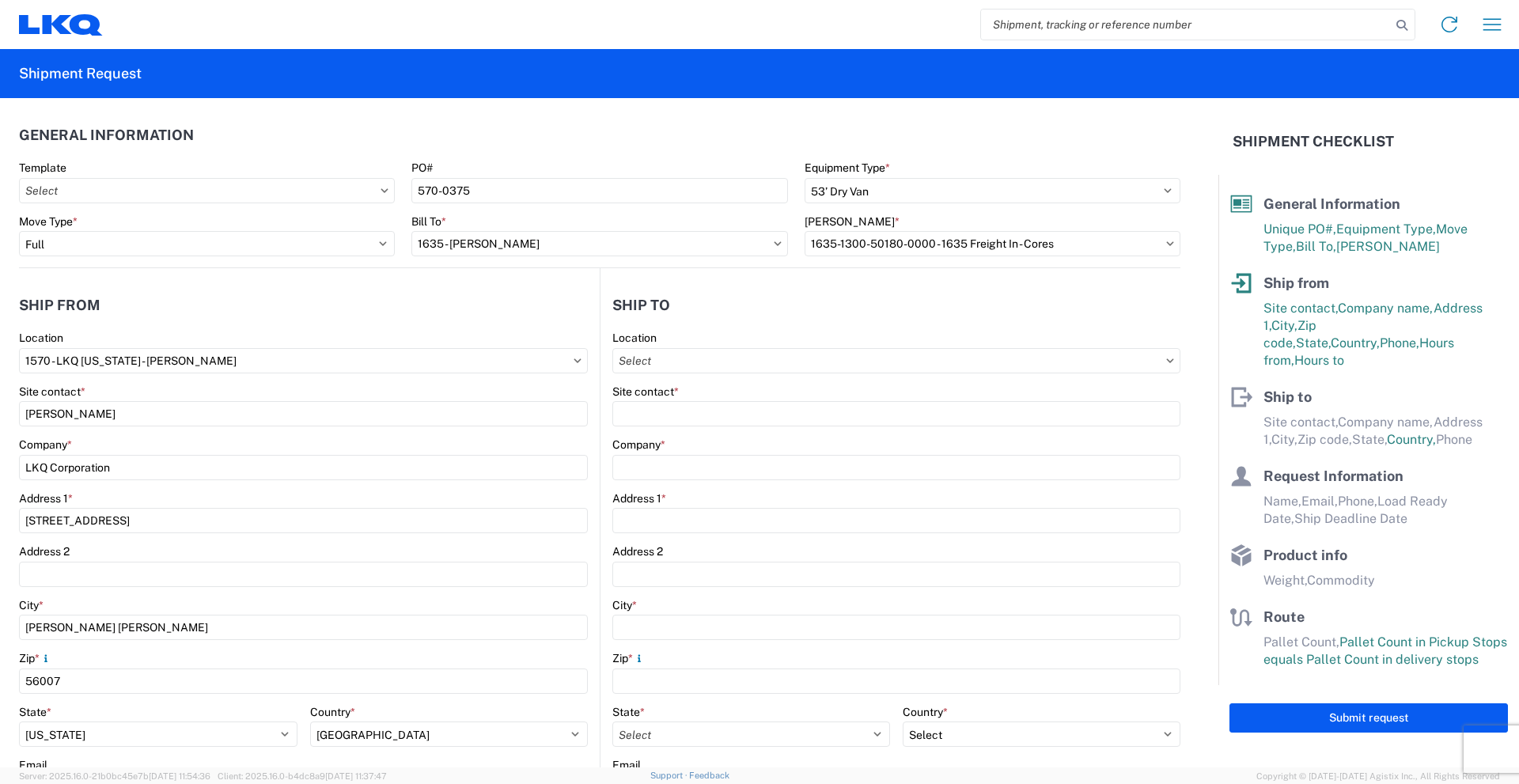
type input "[EMAIL_ADDRESS][DOMAIN_NAME]"
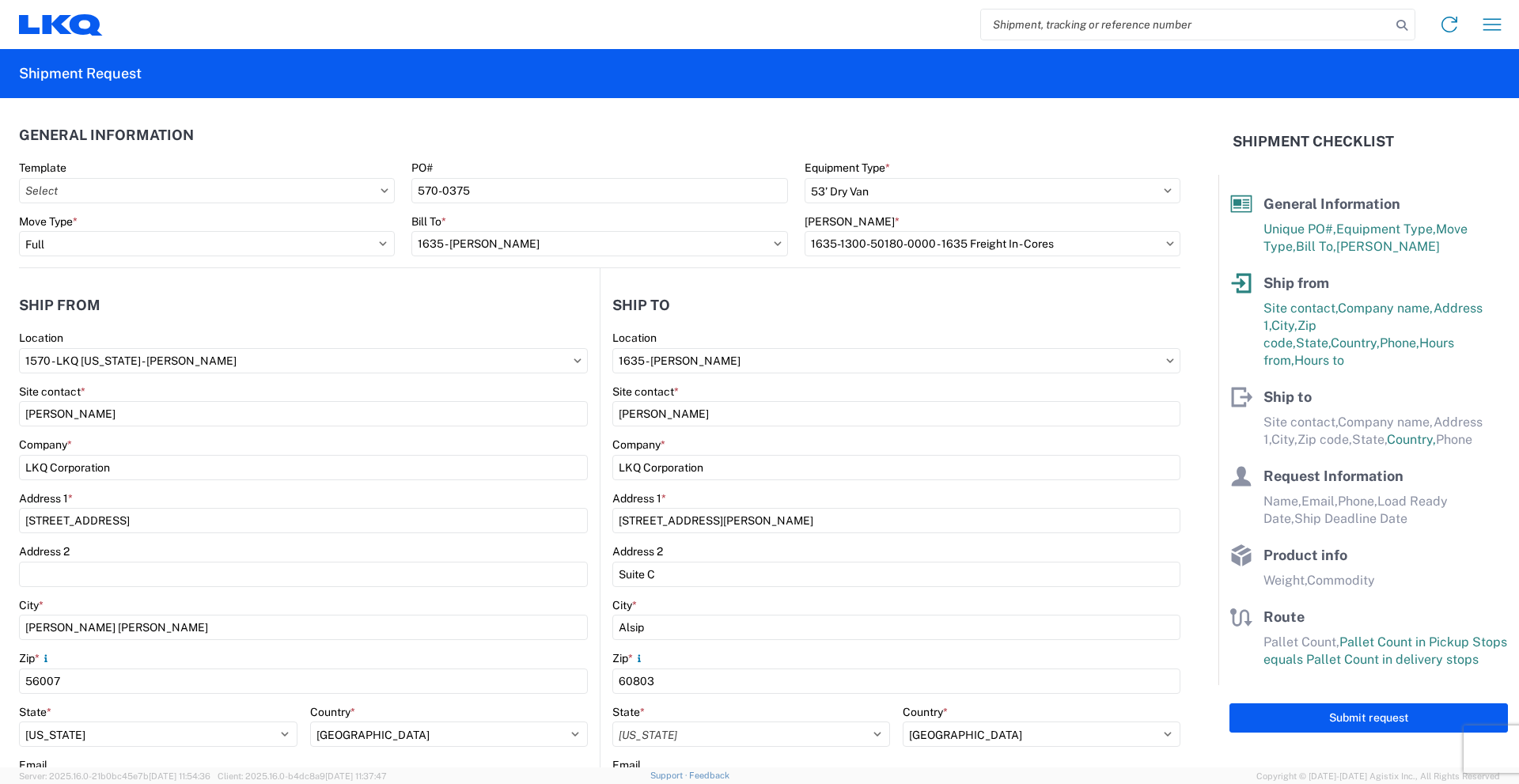
select select "US"
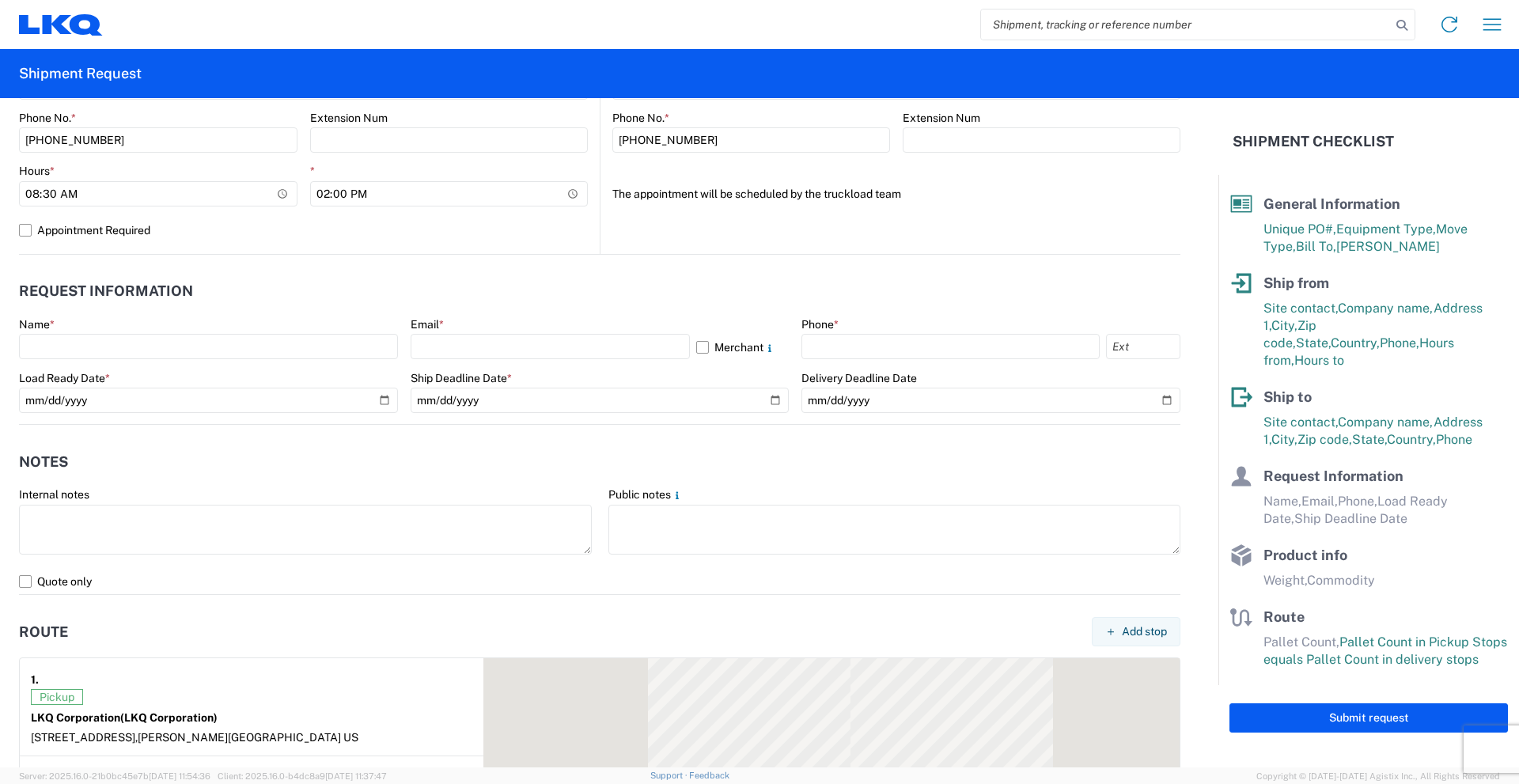
scroll to position [712, 0]
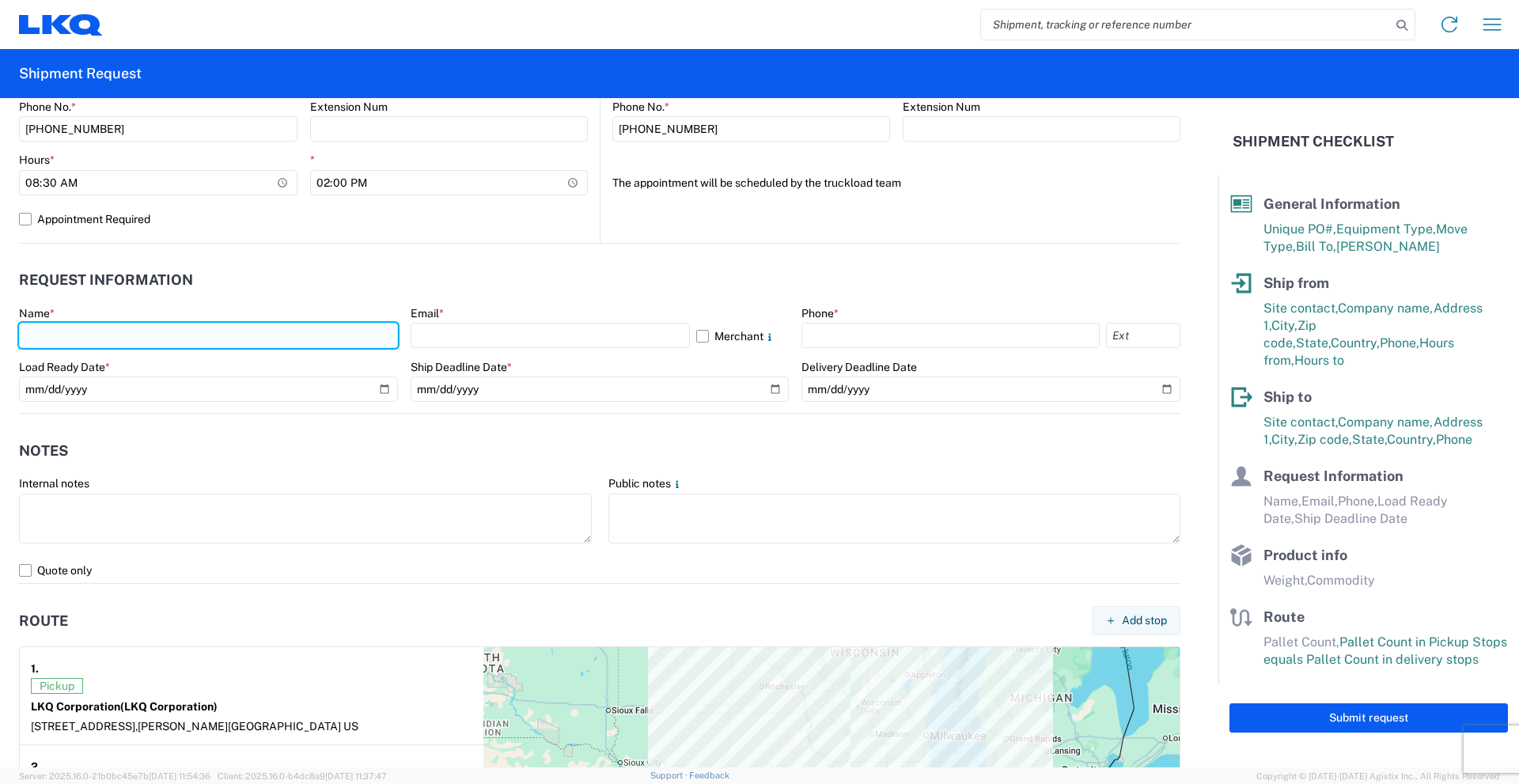
click at [117, 336] on input "text" at bounding box center [209, 335] width 379 height 25
type input "[PERSON_NAME]"
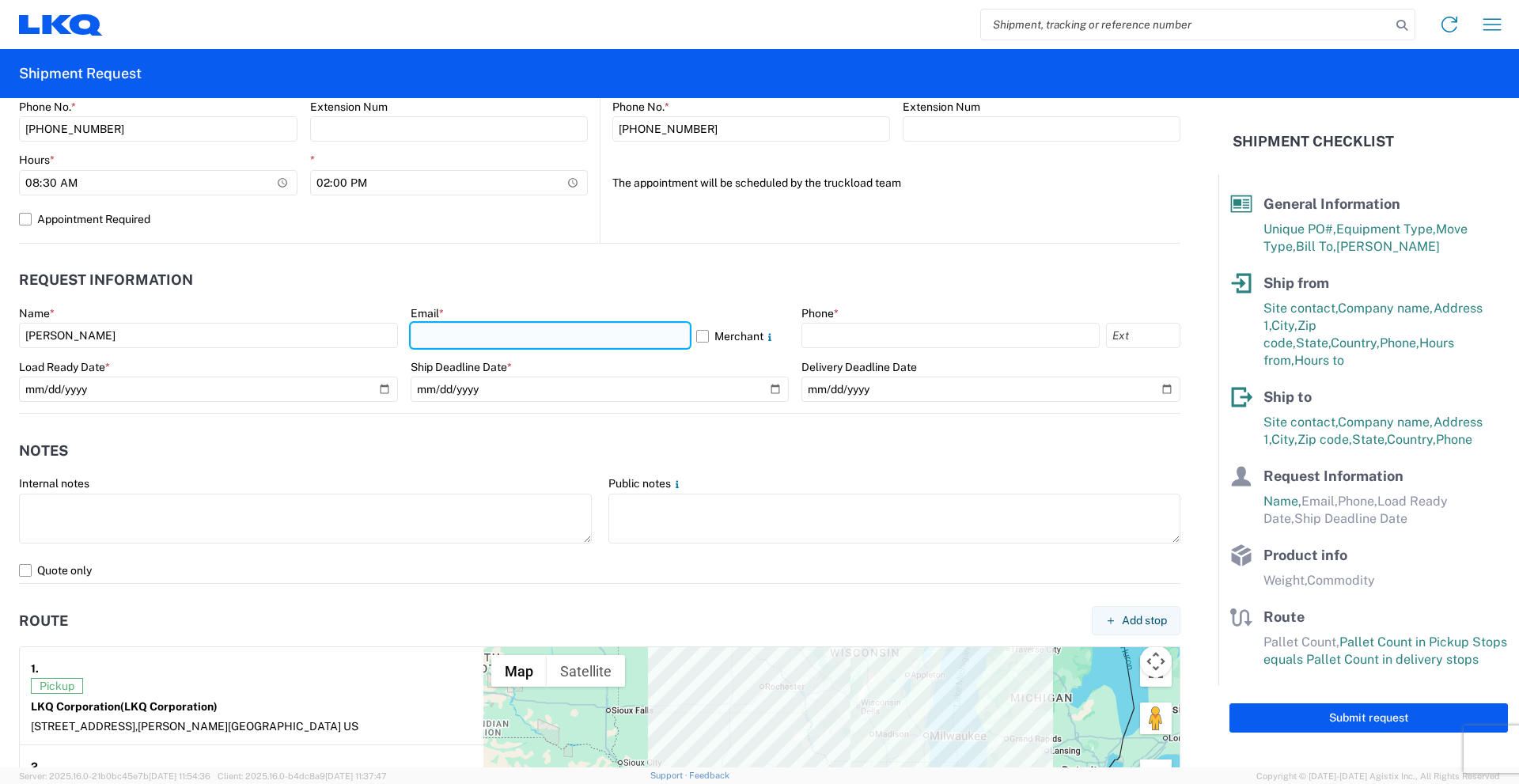
click at [445, 336] on input "text" at bounding box center [550, 335] width 279 height 25
type input "[EMAIL_ADDRESS][DOMAIN_NAME]"
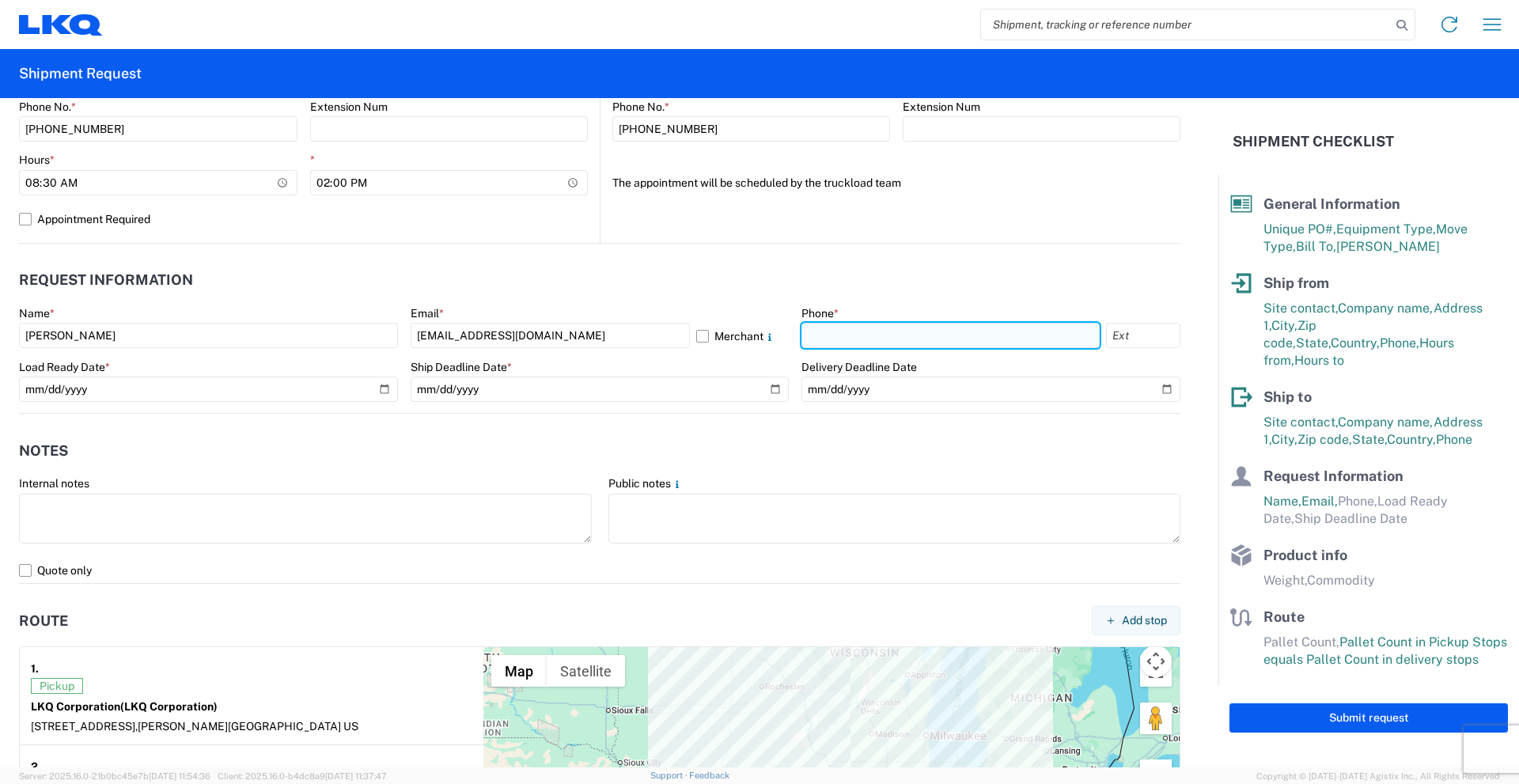
click at [839, 327] on input "text" at bounding box center [950, 335] width 298 height 25
type input "[PHONE_NUMBER]"
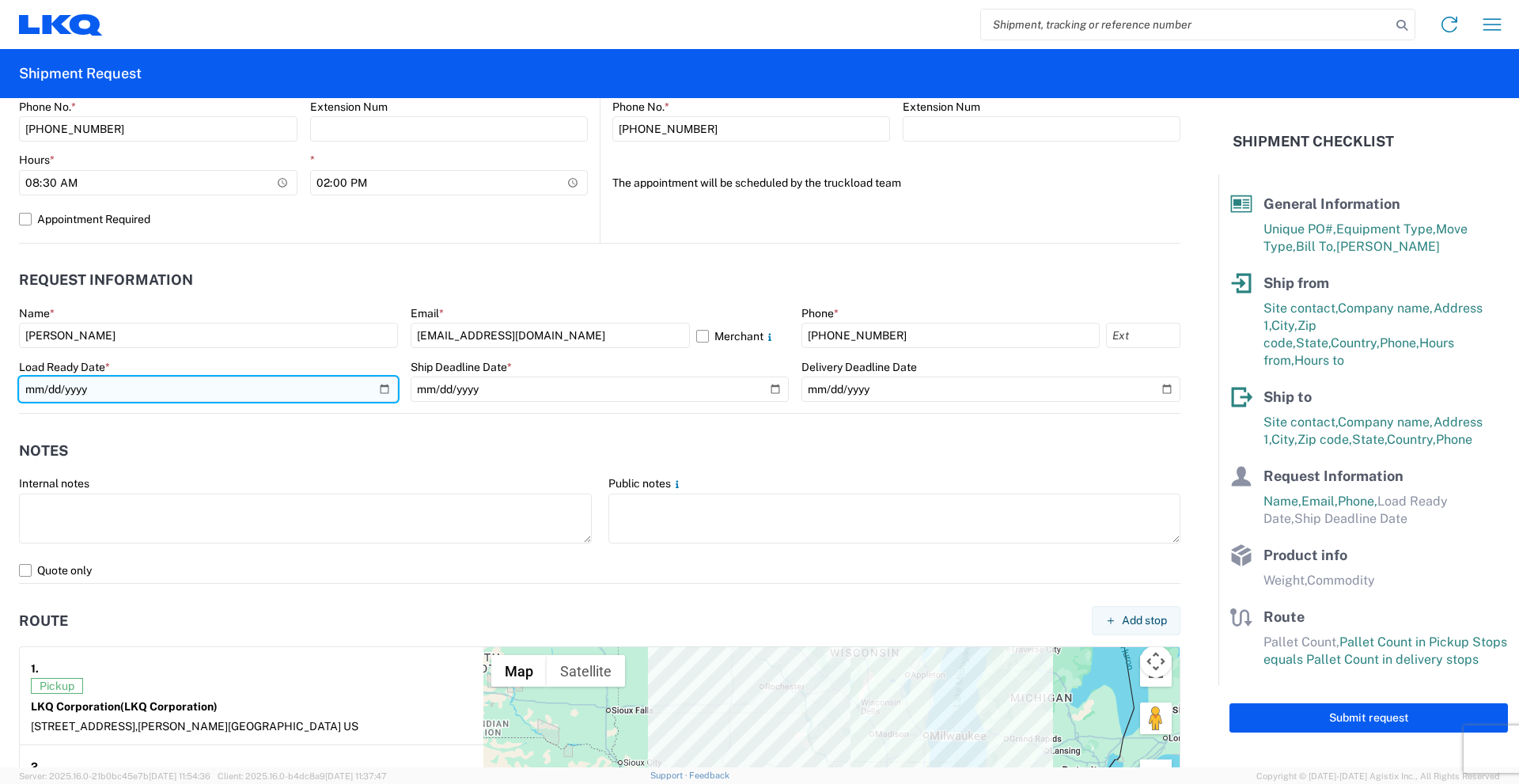
click at [375, 388] on input "date" at bounding box center [209, 389] width 379 height 25
type input "[DATE]"
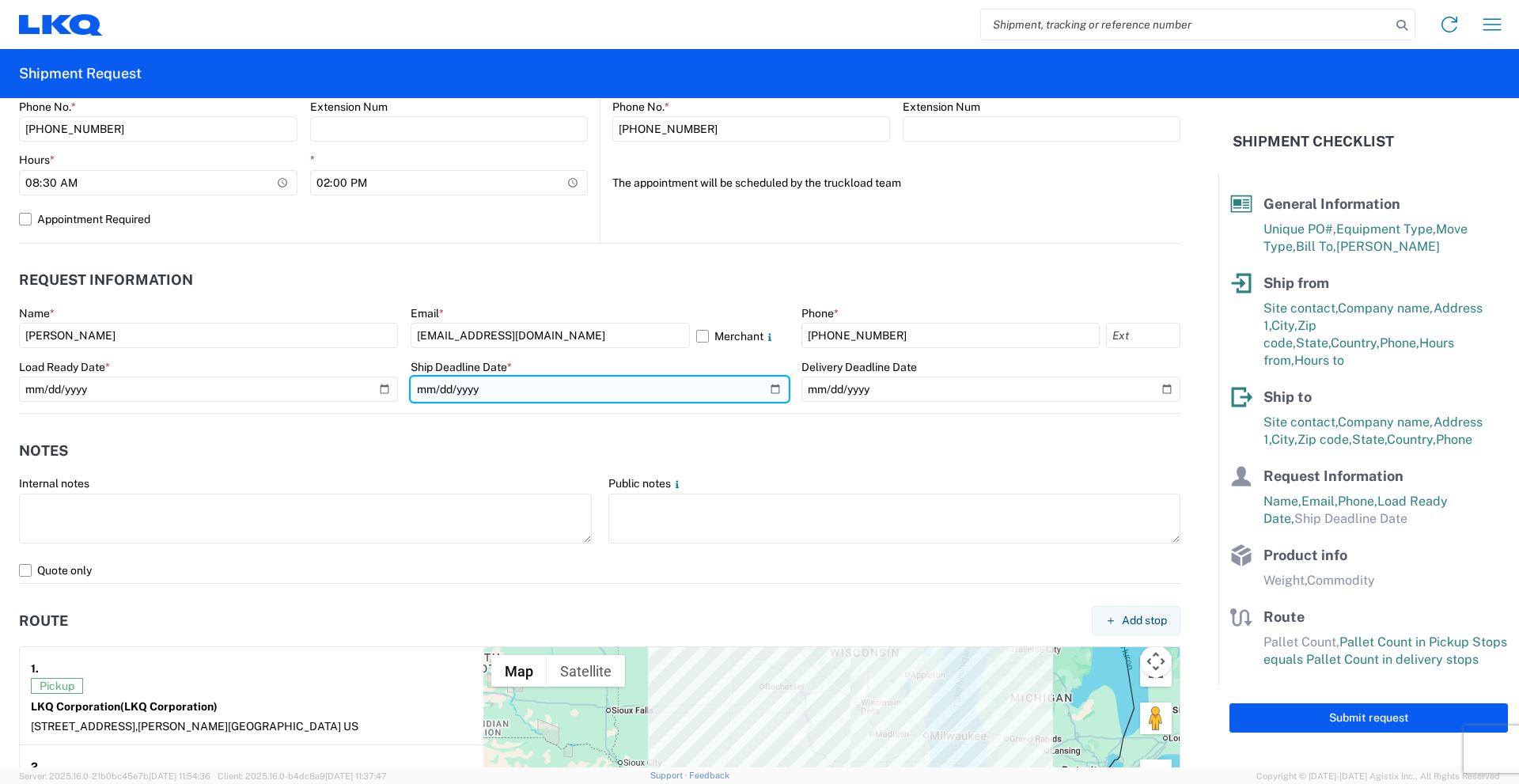
click at [756, 382] on input "date" at bounding box center [600, 389] width 379 height 25
click at [767, 388] on input "date" at bounding box center [600, 389] width 379 height 25
type input "[DATE]"
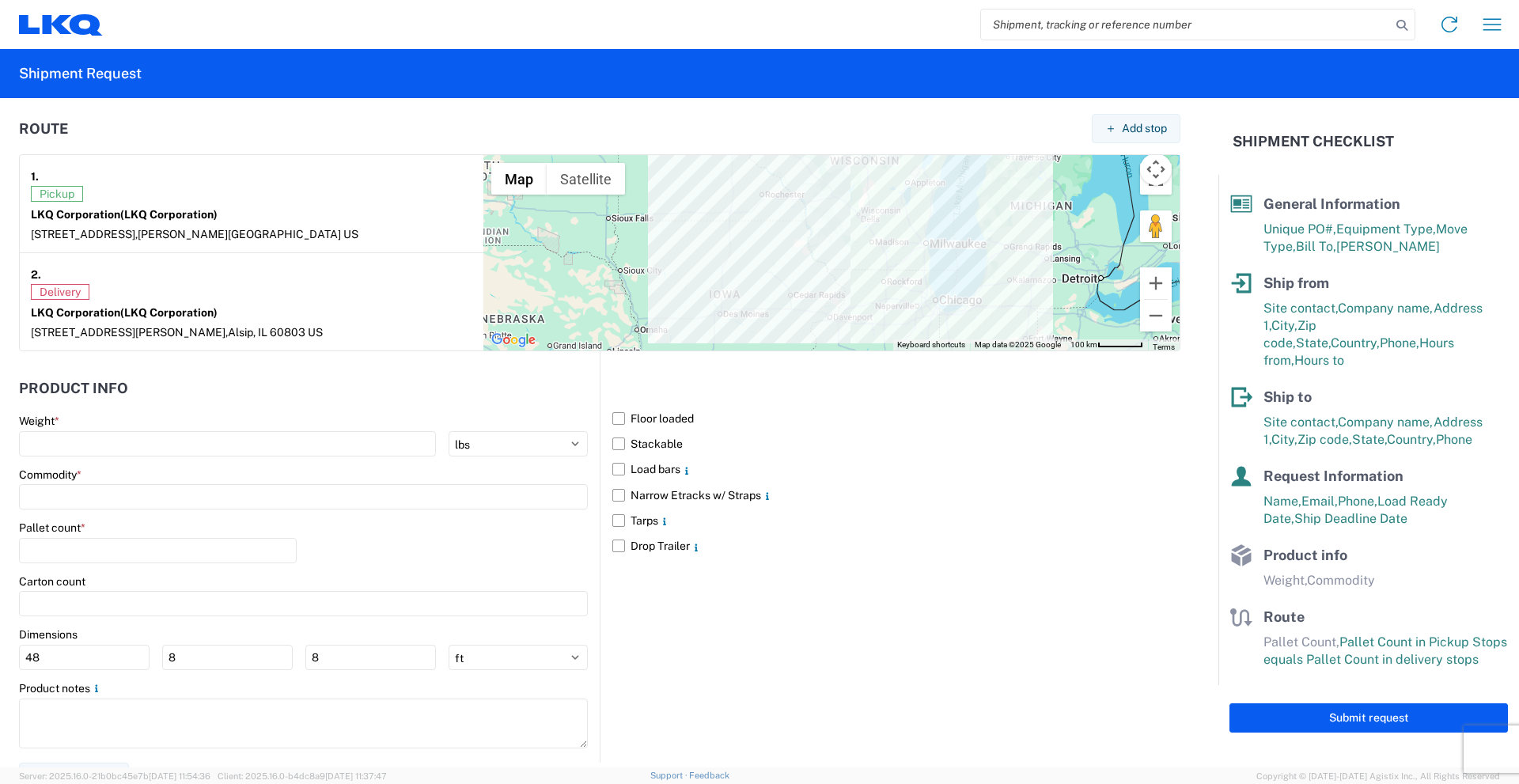
scroll to position [1228, 0]
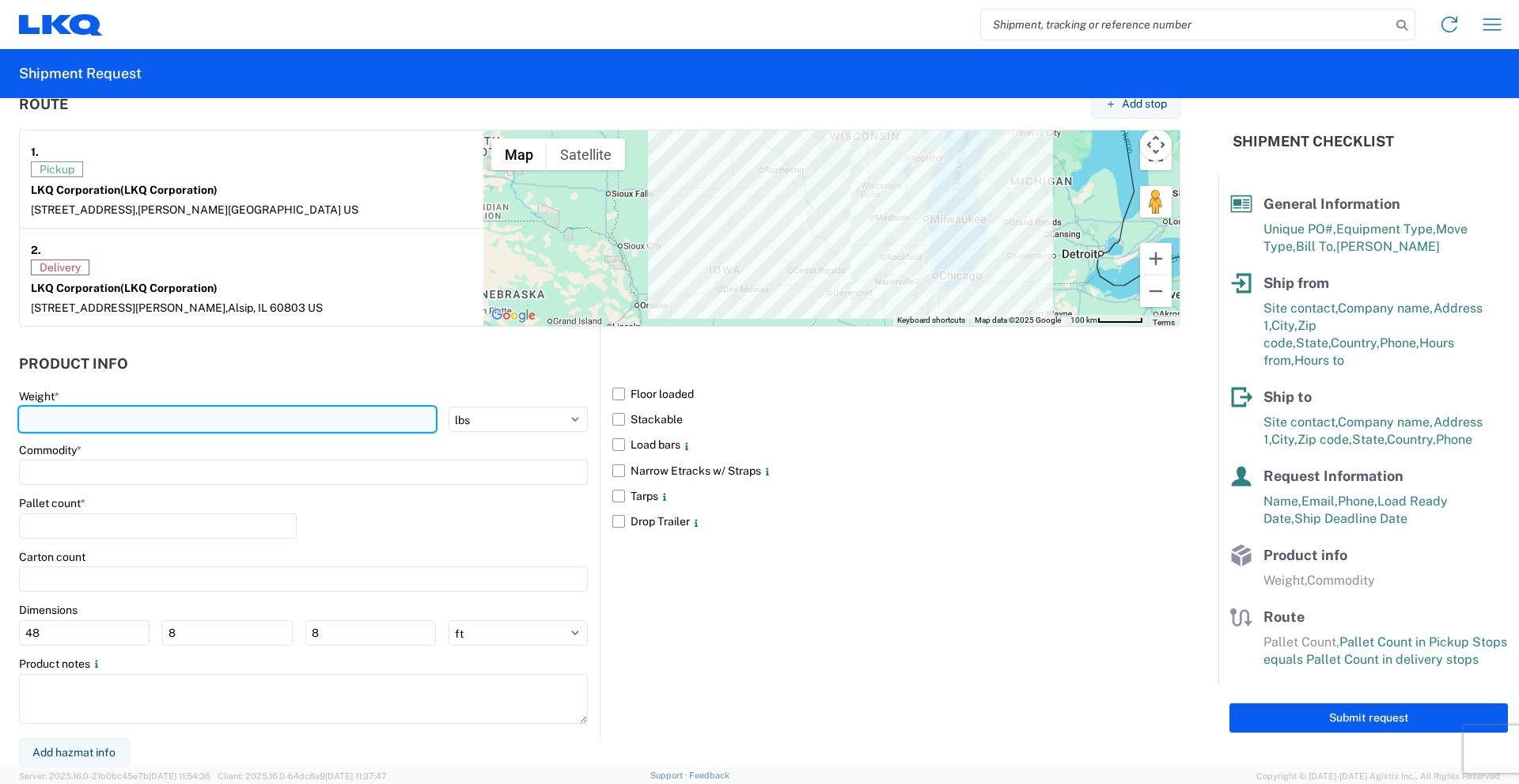
click at [199, 418] on input "number" at bounding box center [227, 419] width 416 height 25
type input "42000"
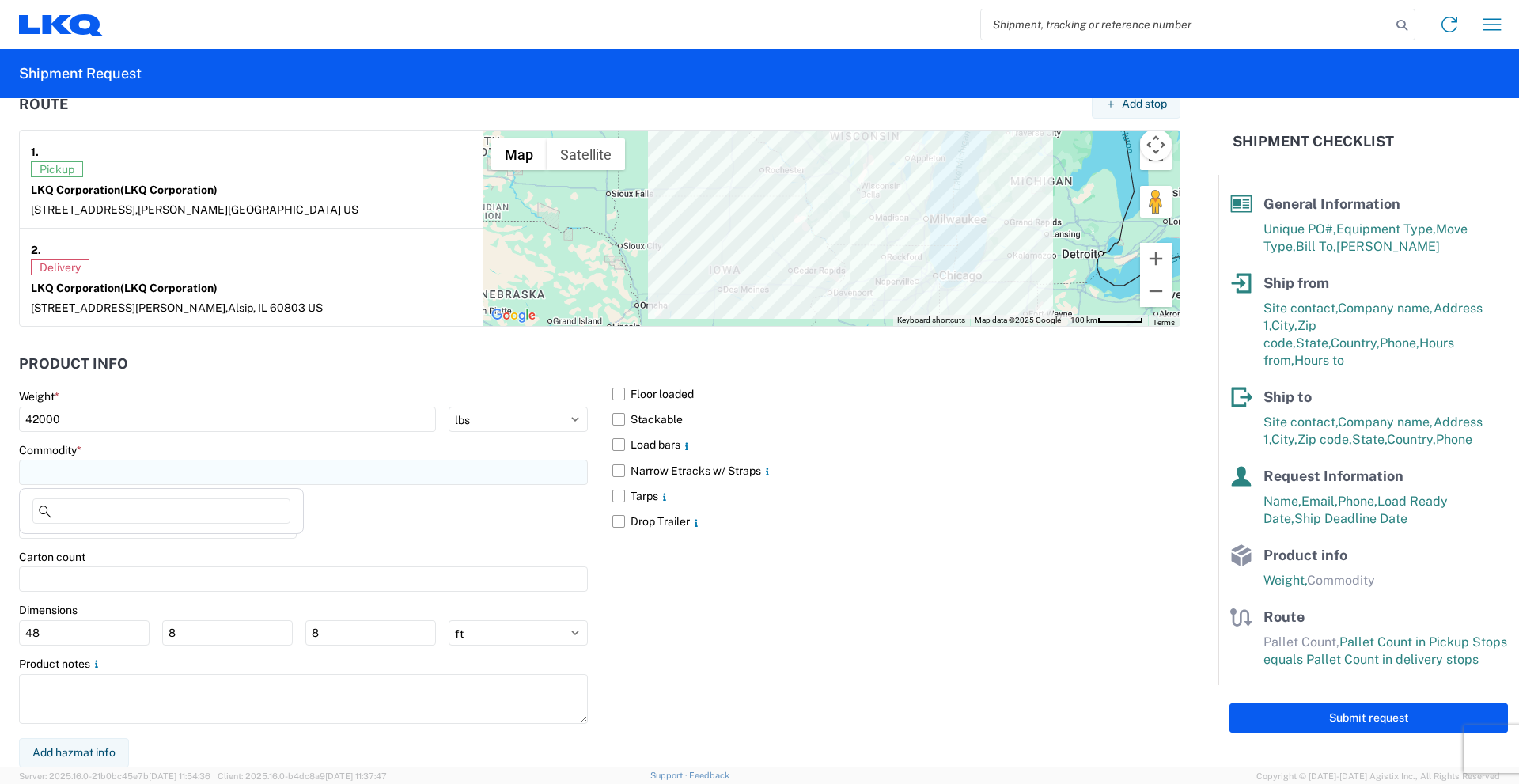
click at [151, 469] on input at bounding box center [303, 472] width 569 height 25
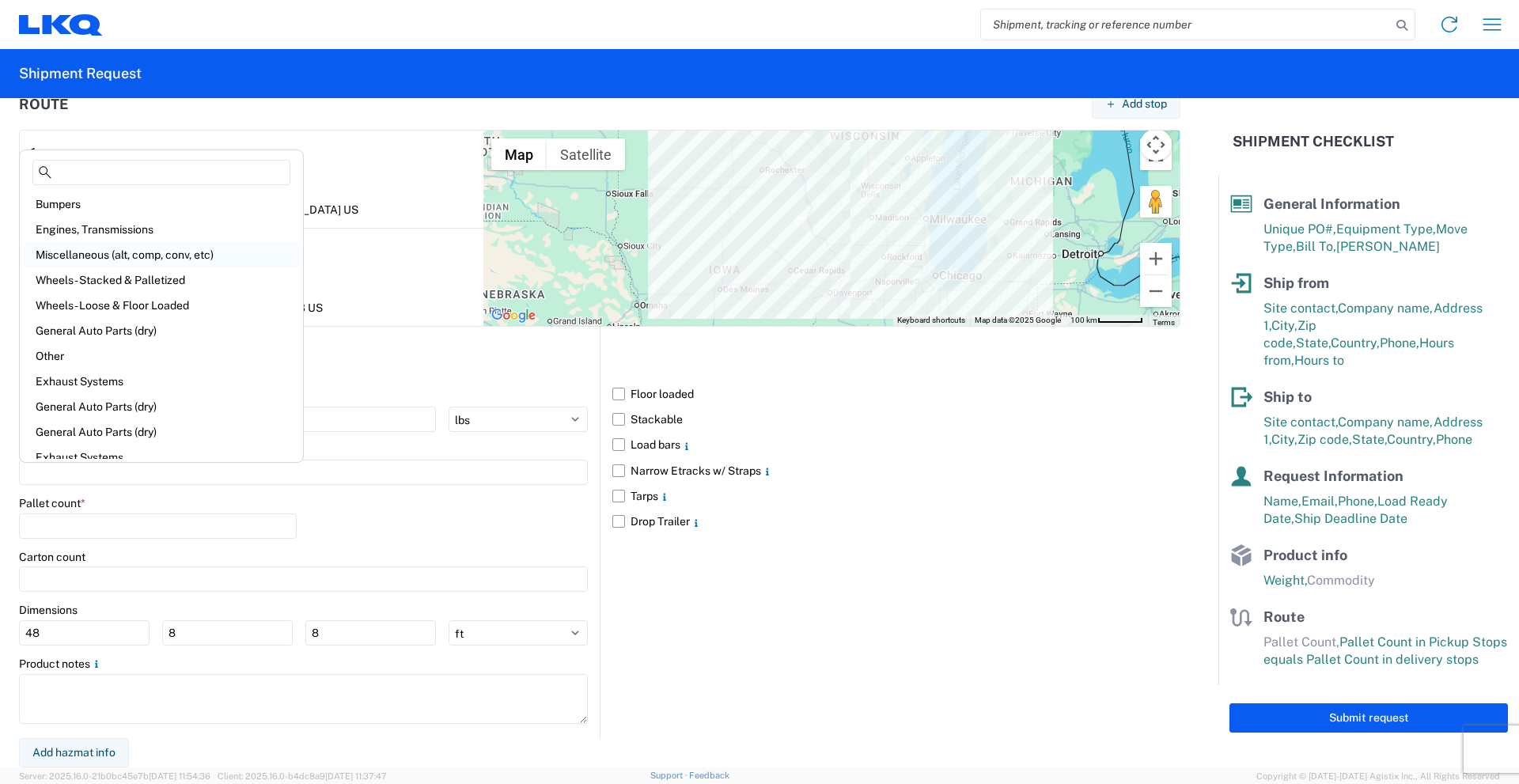
click at [153, 251] on div "Miscellaneous (alt, comp, conv, etc)" at bounding box center [161, 254] width 276 height 25
type input "Miscellaneous (alt, comp, conv, etc)"
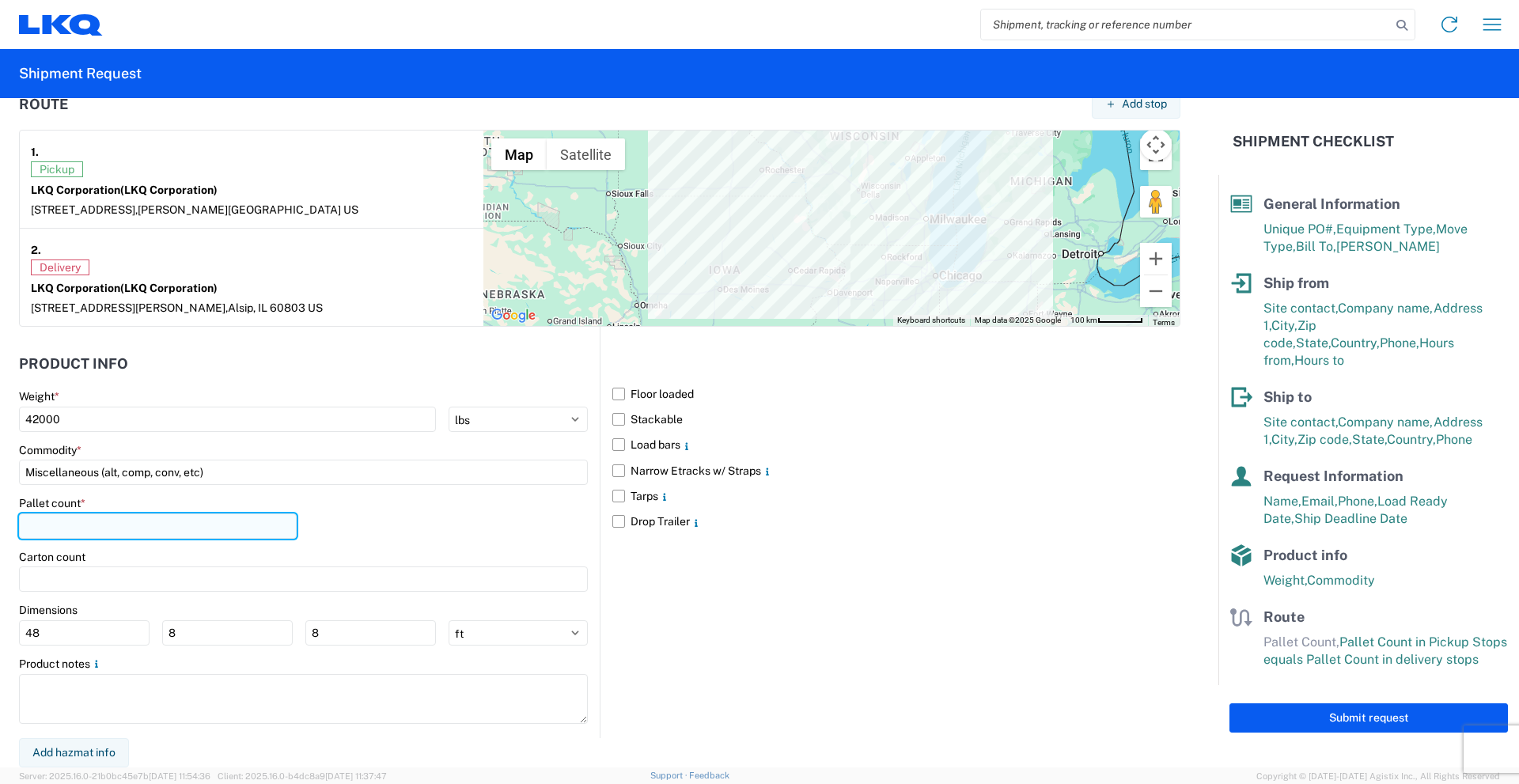
click at [157, 524] on input "number" at bounding box center [157, 525] width 277 height 25
type input "48"
click at [617, 395] on label "Floor loaded" at bounding box center [896, 393] width 568 height 25
click at [0, 0] on input "Floor loaded" at bounding box center [0, 0] width 0 height 0
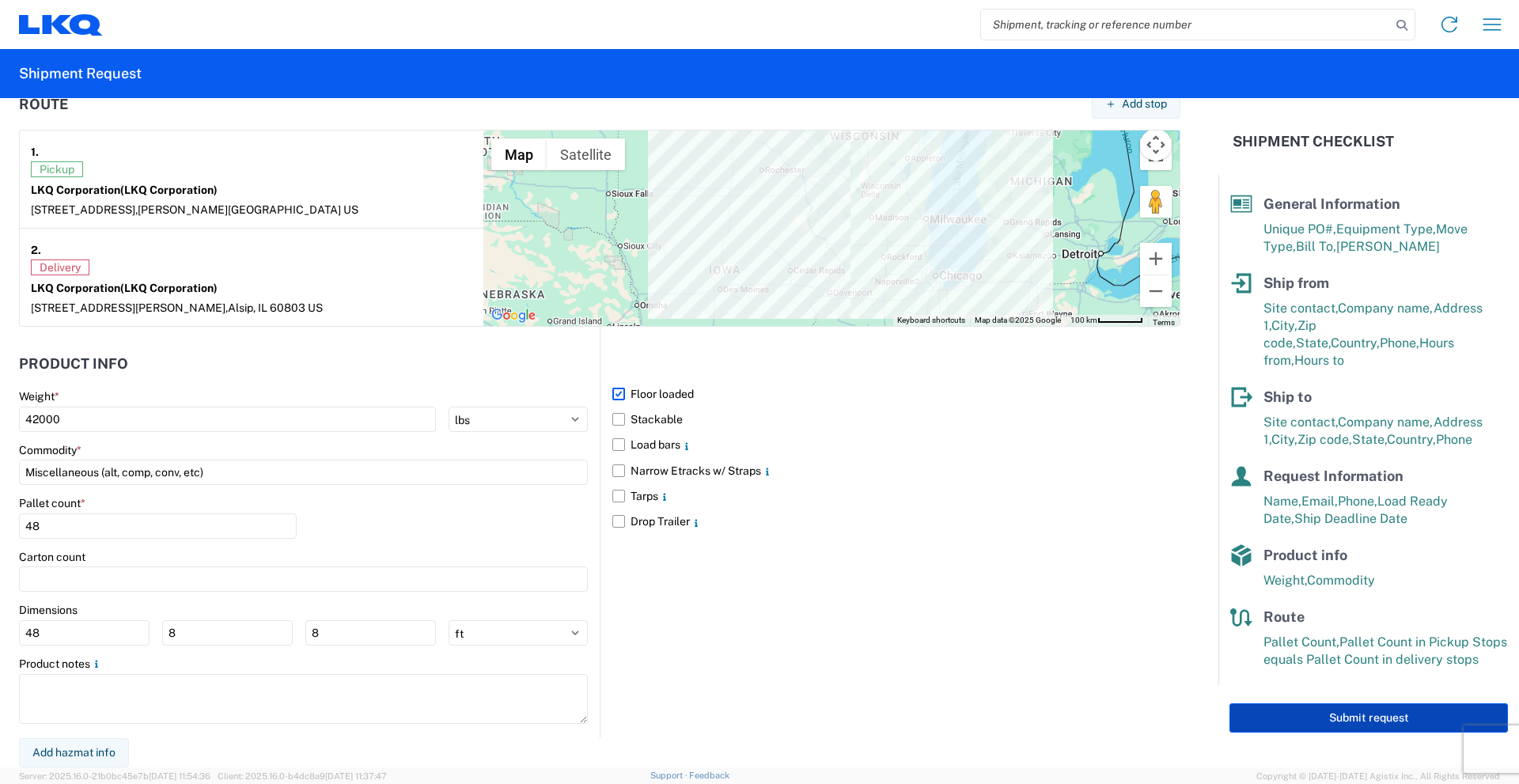
click at [1343, 703] on button "Submit request" at bounding box center [1369, 718] width 278 height 30
select select "MN"
select select "US"
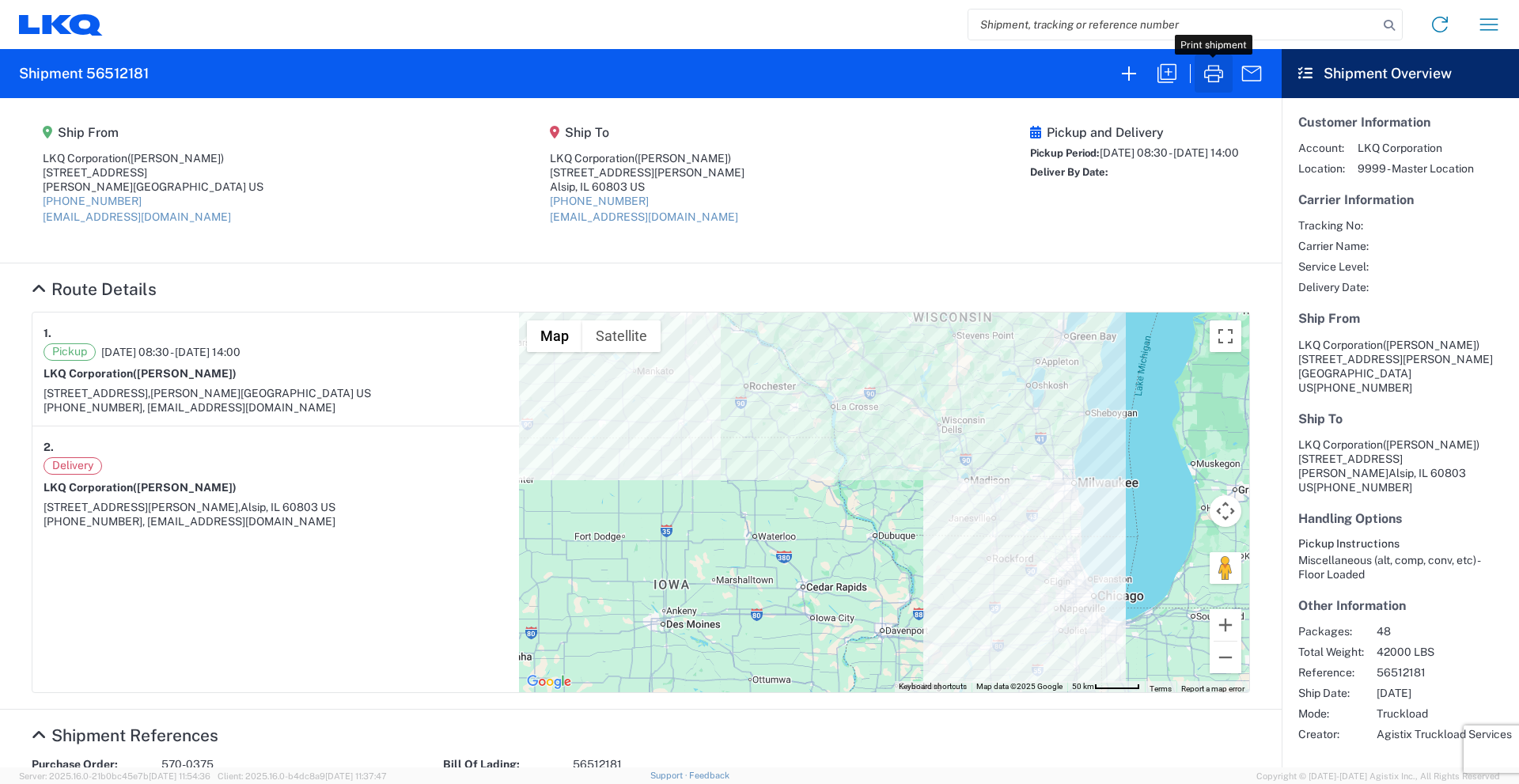
click at [1213, 69] on icon "button" at bounding box center [1213, 73] width 25 height 25
